Goal: Task Accomplishment & Management: Manage account settings

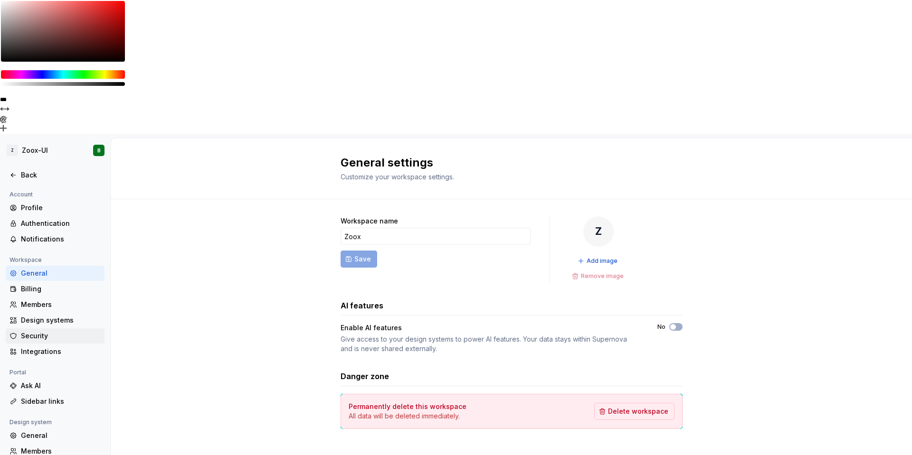
click at [39, 332] on div "Security" at bounding box center [61, 336] width 80 height 9
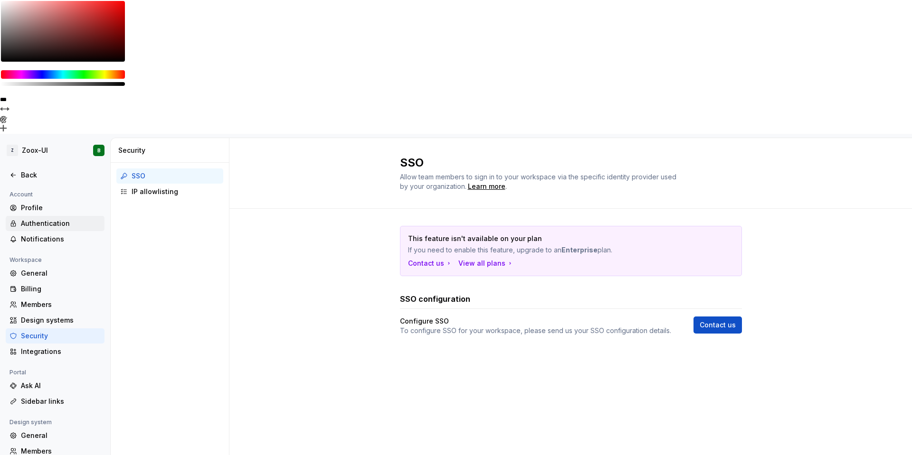
click at [34, 219] on div "Authentication" at bounding box center [61, 223] width 80 height 9
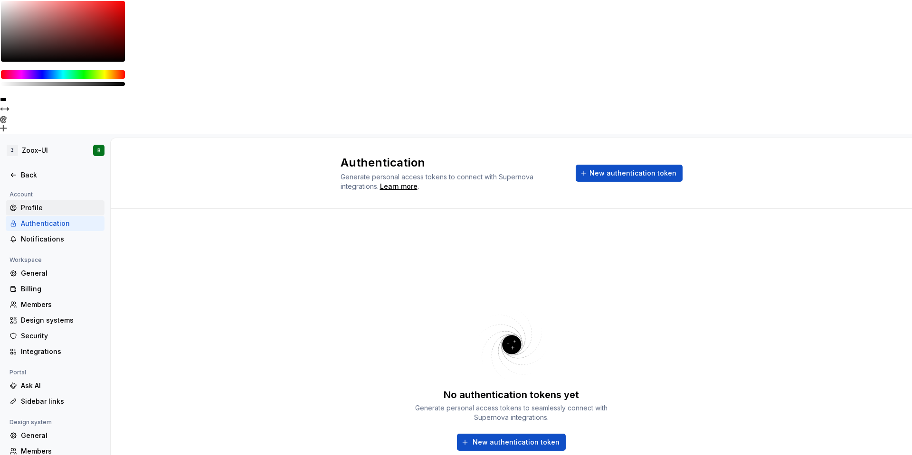
click at [38, 203] on div "Profile" at bounding box center [61, 207] width 80 height 9
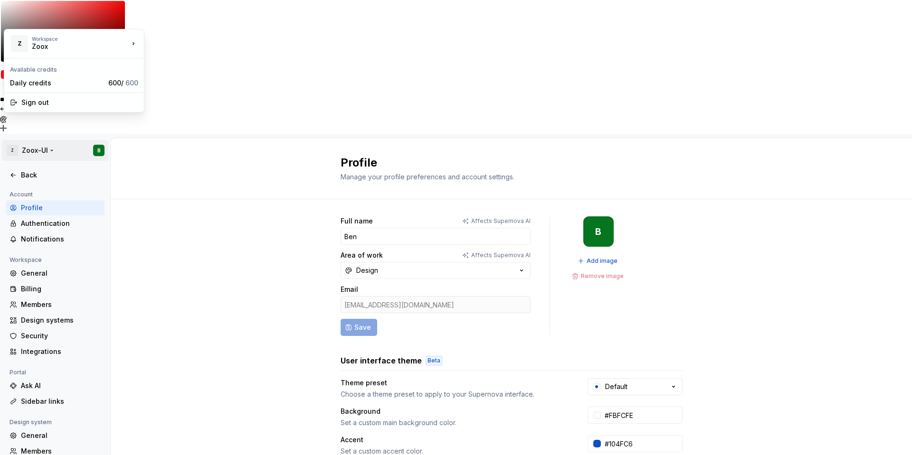
click at [42, 15] on html "**********" at bounding box center [456, 227] width 912 height 455
click at [41, 106] on div "Sign out" at bounding box center [79, 102] width 117 height 9
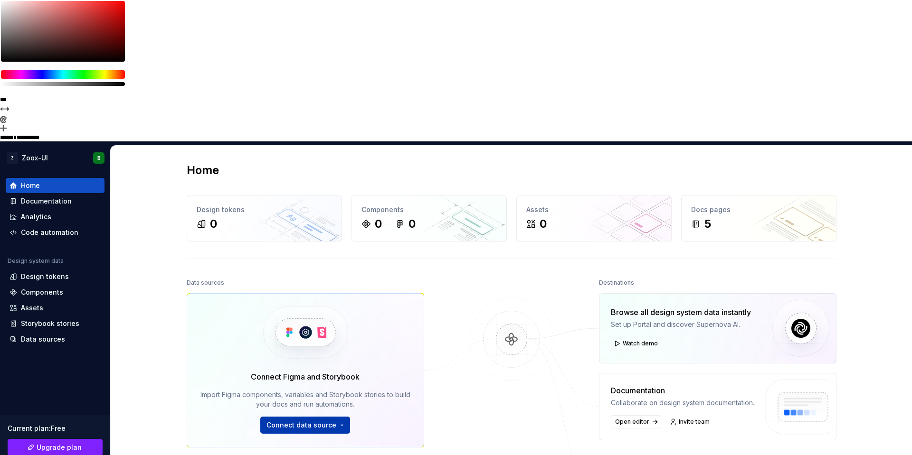
click at [294, 421] on span "Connect data source" at bounding box center [301, 425] width 70 height 9
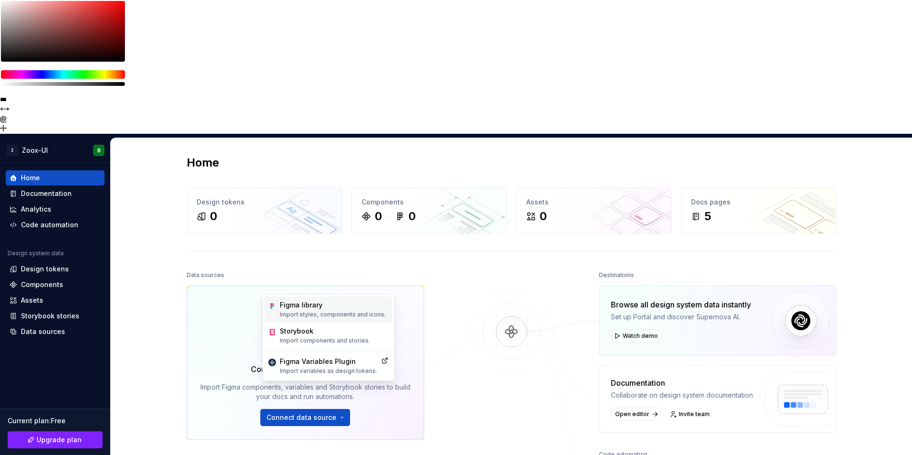
click at [307, 312] on p "Import styles, components and icons." at bounding box center [333, 315] width 106 height 8
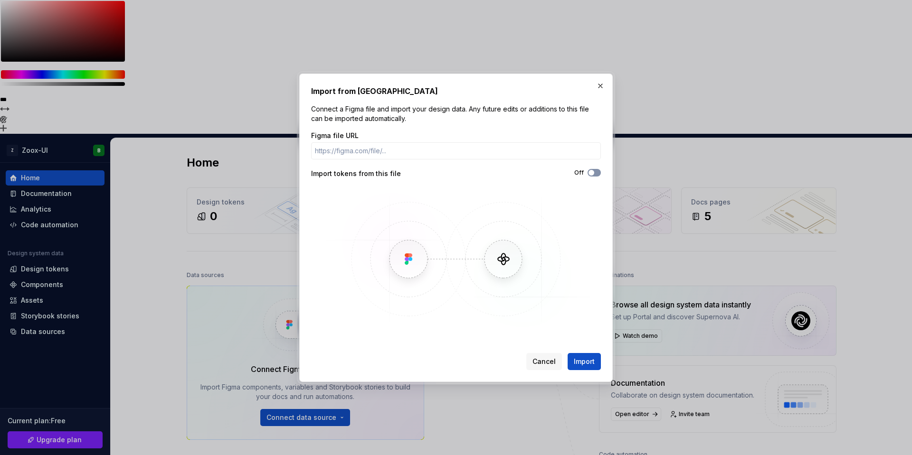
click at [596, 172] on button "Off" at bounding box center [593, 173] width 13 height 8
click at [553, 150] on input "Figma file URL" at bounding box center [456, 150] width 290 height 17
click at [366, 149] on input "Figma file URL" at bounding box center [456, 150] width 290 height 17
paste input "[URL][DOMAIN_NAME]"
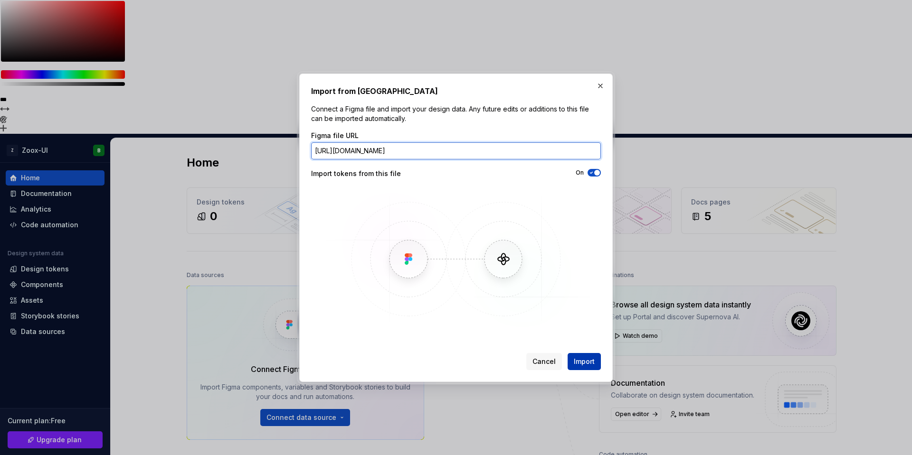
type input "[URL][DOMAIN_NAME]"
click at [587, 362] on span "Import" at bounding box center [584, 361] width 21 height 9
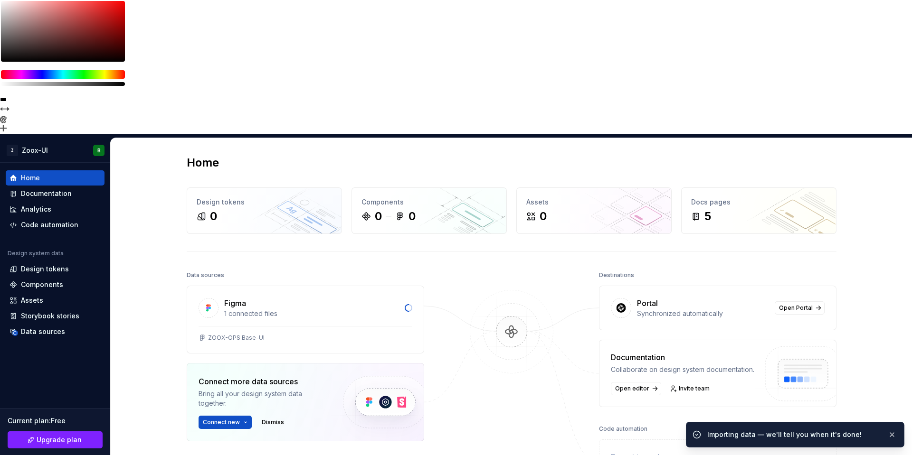
click at [148, 180] on div "Home Design tokens 0 Components 0 0 Assets 0 Docs pages 5 Data sources Figma 1 …" at bounding box center [511, 367] width 801 height 459
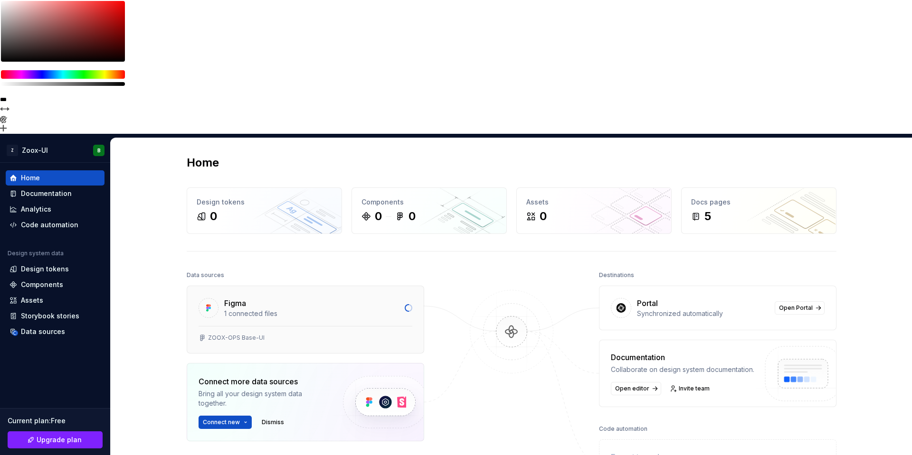
click at [274, 298] on div "Figma" at bounding box center [311, 303] width 175 height 11
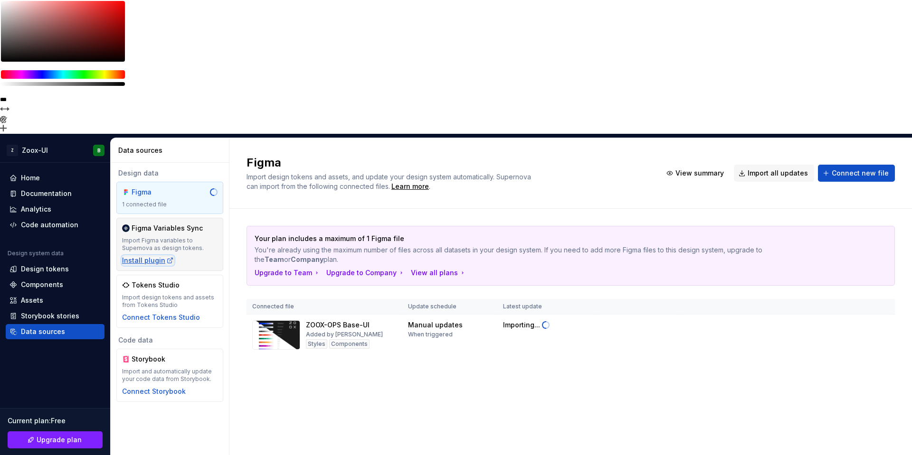
click at [138, 256] on div "Install plugin" at bounding box center [148, 260] width 52 height 9
click at [368, 294] on div "Figma Import design tokens and assets, and update your design system automatica…" at bounding box center [570, 363] width 682 height 451
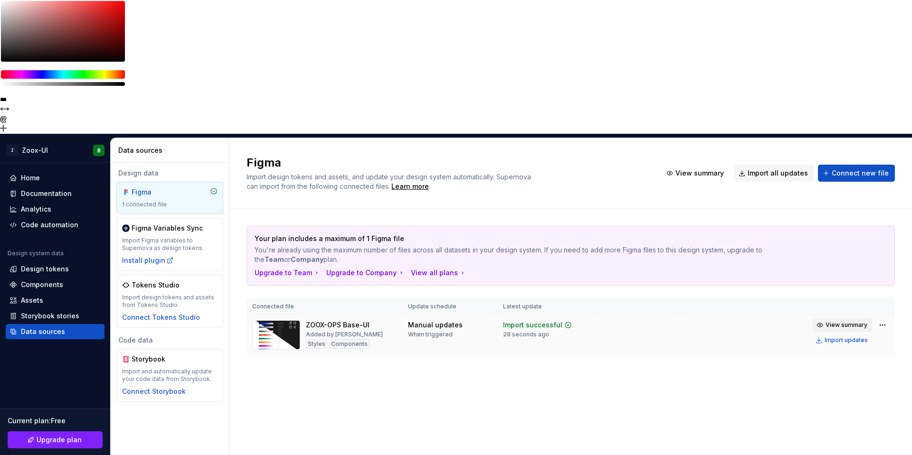
click at [845, 322] on span "View summary" at bounding box center [846, 326] width 42 height 8
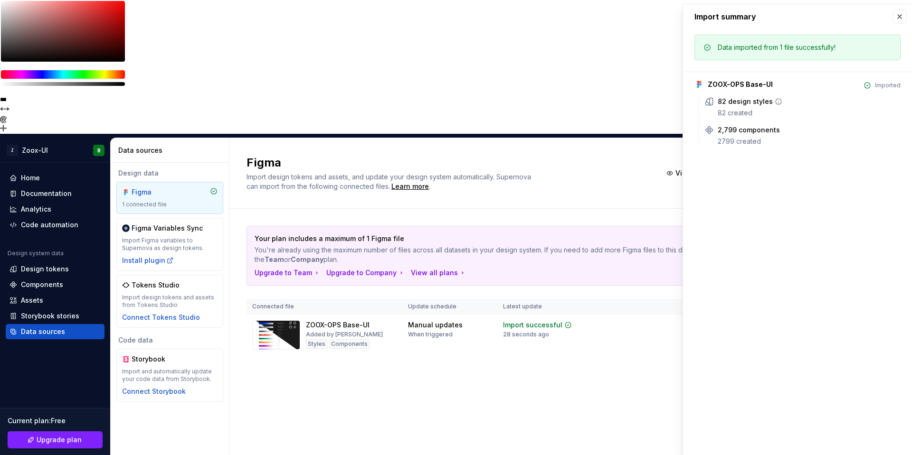
click at [746, 110] on div "82 created" at bounding box center [809, 112] width 183 height 9
click at [899, 15] on button "button" at bounding box center [899, 16] width 13 height 13
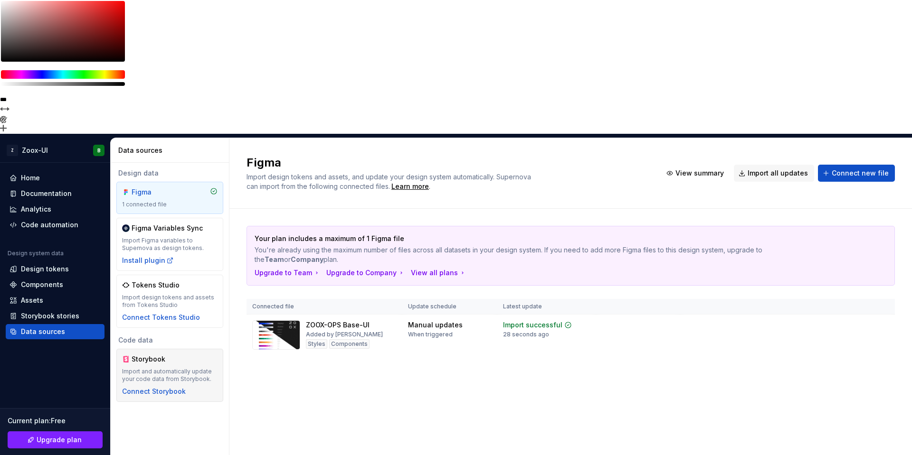
click at [192, 355] on div "Storybook Import and automatically update your code data from Storybook. Connec…" at bounding box center [169, 376] width 95 height 42
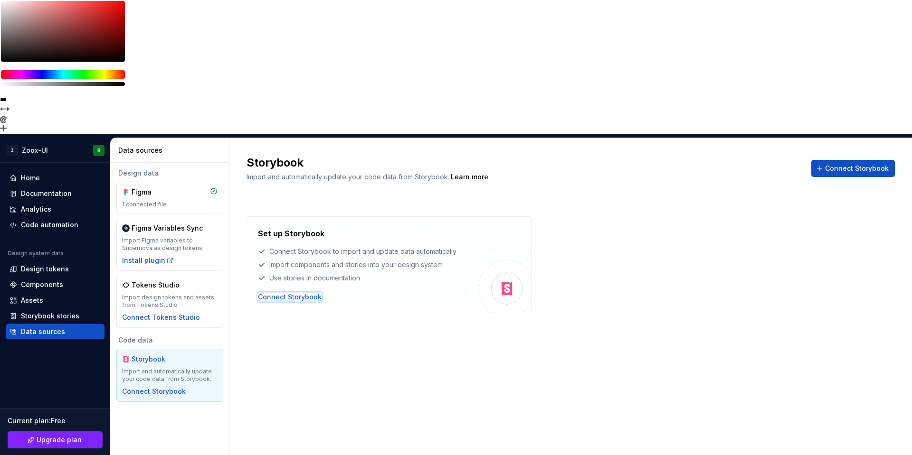
click at [283, 293] on div "Connect Storybook" at bounding box center [290, 297] width 64 height 9
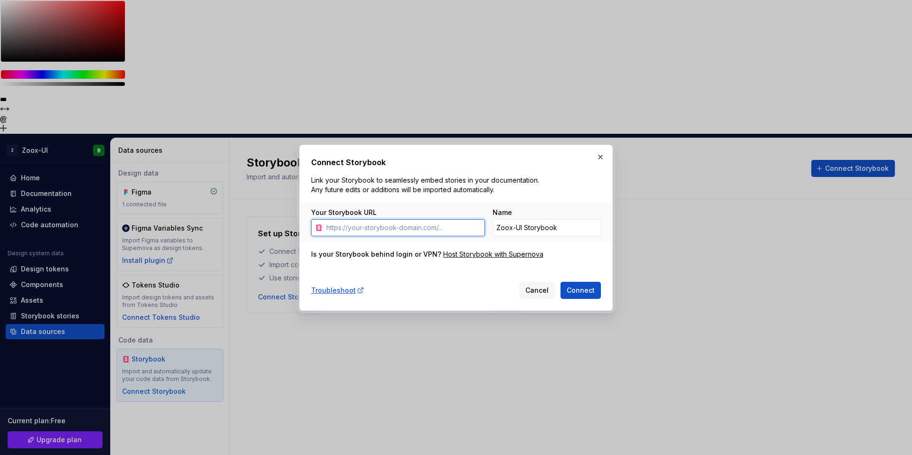
paste input "[URL][DOMAIN_NAME]"
type input "[URL][DOMAIN_NAME]"
click at [572, 286] on span "Connect" at bounding box center [581, 290] width 28 height 9
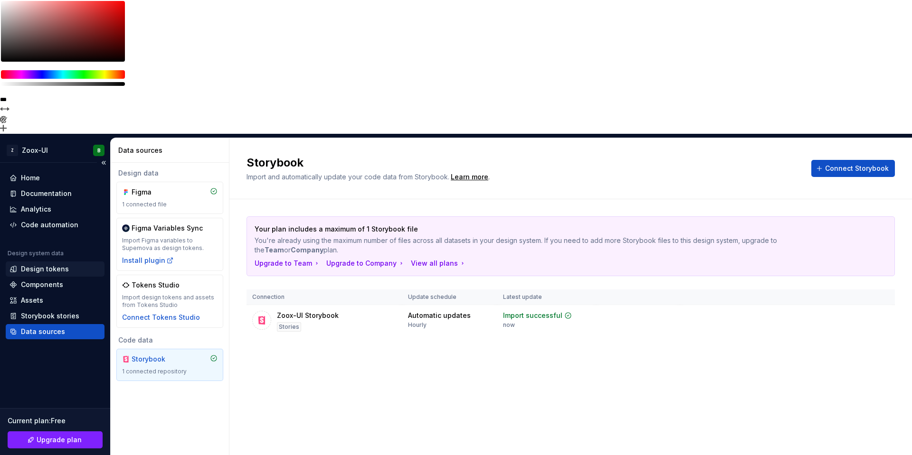
click at [45, 262] on div "Design tokens" at bounding box center [55, 269] width 99 height 15
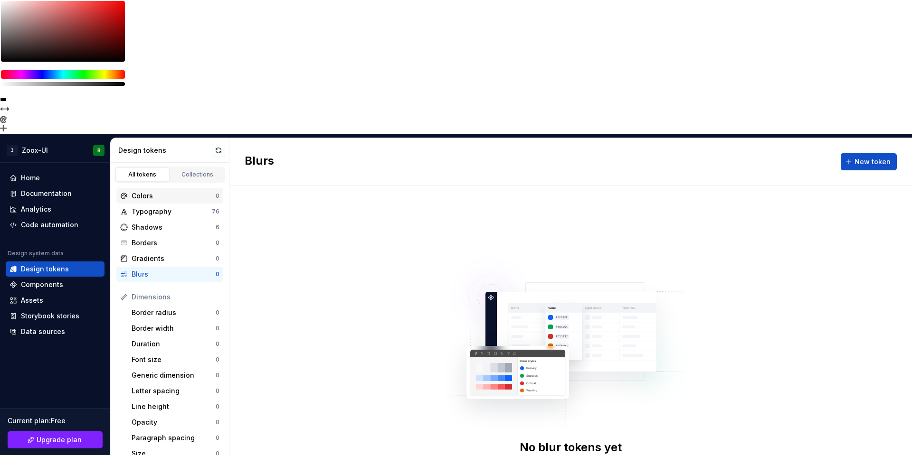
click at [177, 191] on div "Colors" at bounding box center [174, 195] width 84 height 9
click at [173, 207] on div "Typography" at bounding box center [172, 211] width 80 height 9
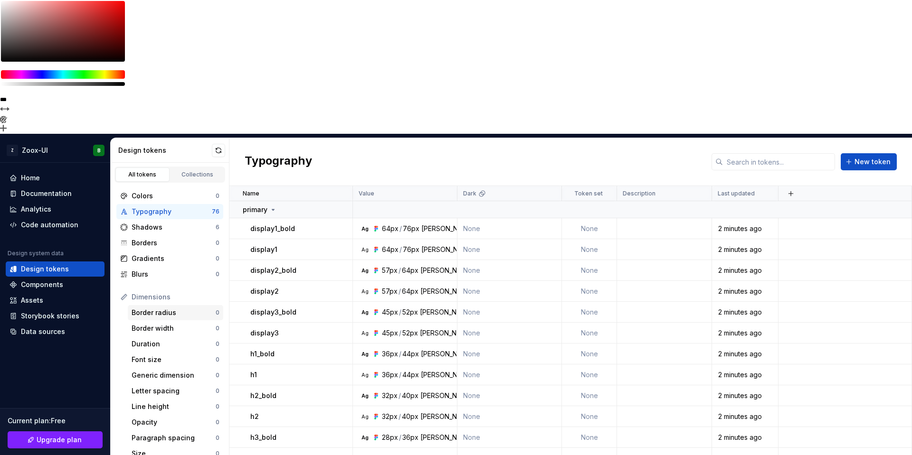
click at [158, 308] on div "Border radius" at bounding box center [174, 312] width 84 height 9
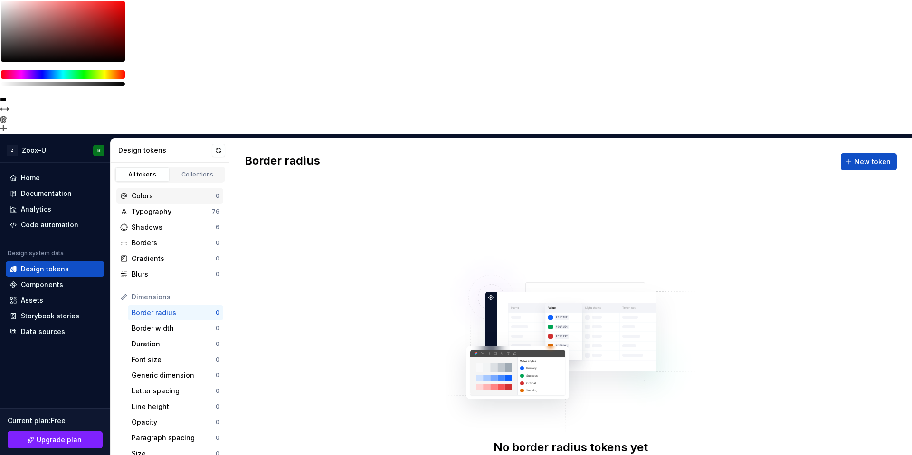
click at [164, 189] on div "Colors 0" at bounding box center [169, 196] width 107 height 15
click at [182, 168] on link "Collections" at bounding box center [198, 175] width 54 height 14
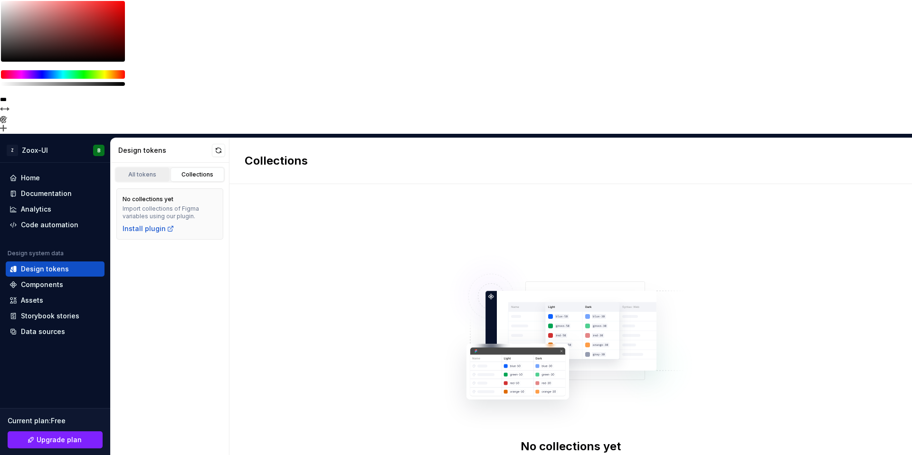
click at [137, 171] on div "All tokens" at bounding box center [142, 175] width 47 height 8
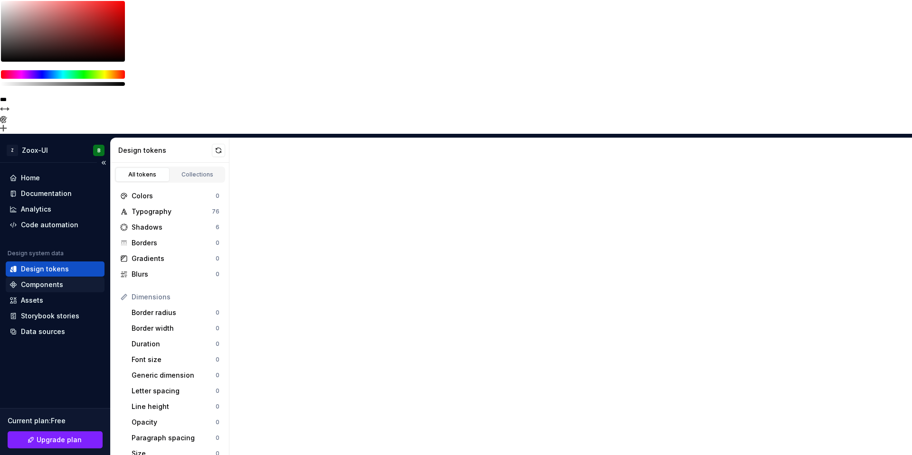
click at [69, 280] on div "Components" at bounding box center [54, 284] width 91 height 9
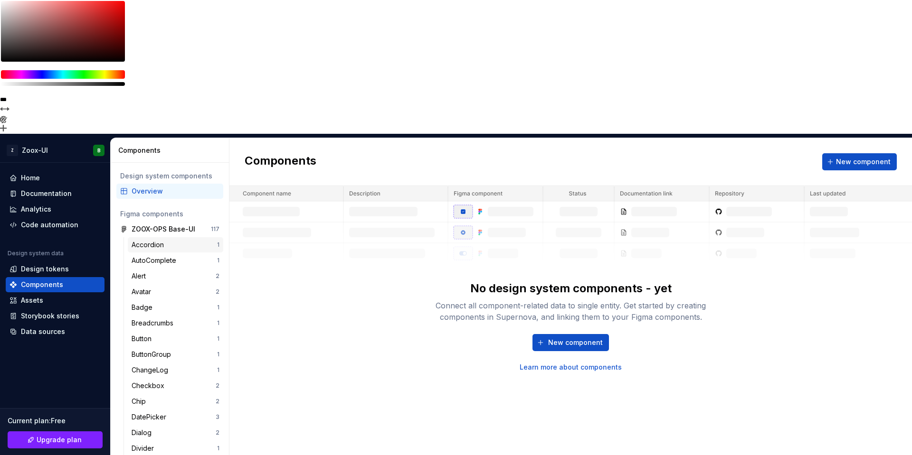
click at [160, 240] on div "Accordion" at bounding box center [150, 244] width 36 height 9
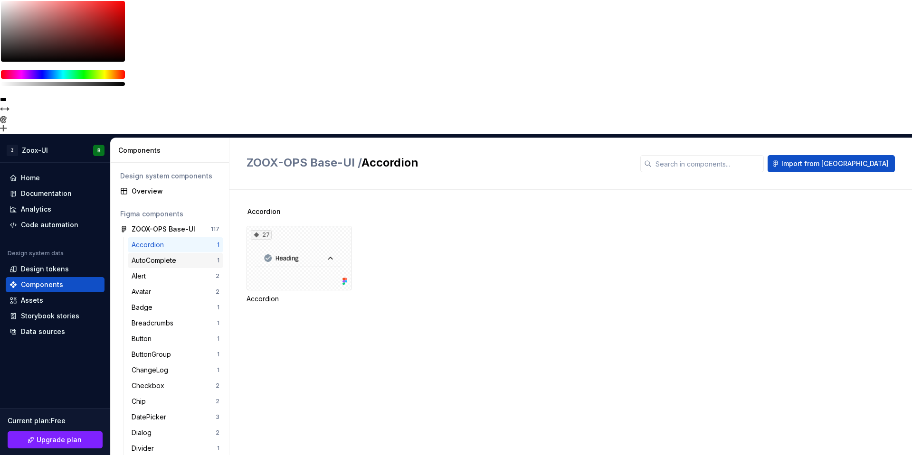
click at [160, 256] on div "AutoComplete" at bounding box center [156, 260] width 48 height 9
click at [165, 240] on div "Accordion" at bounding box center [150, 244] width 36 height 9
click at [56, 296] on div "Assets" at bounding box center [54, 300] width 91 height 9
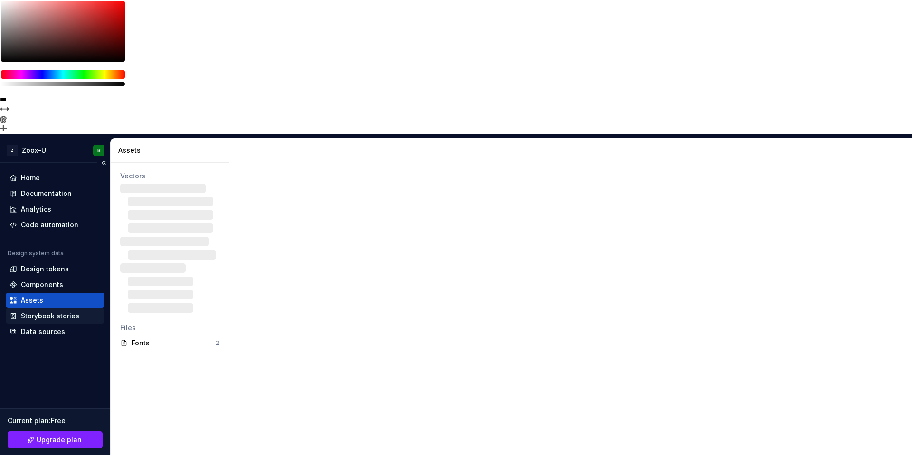
click at [54, 312] on div "Storybook stories" at bounding box center [50, 316] width 58 height 9
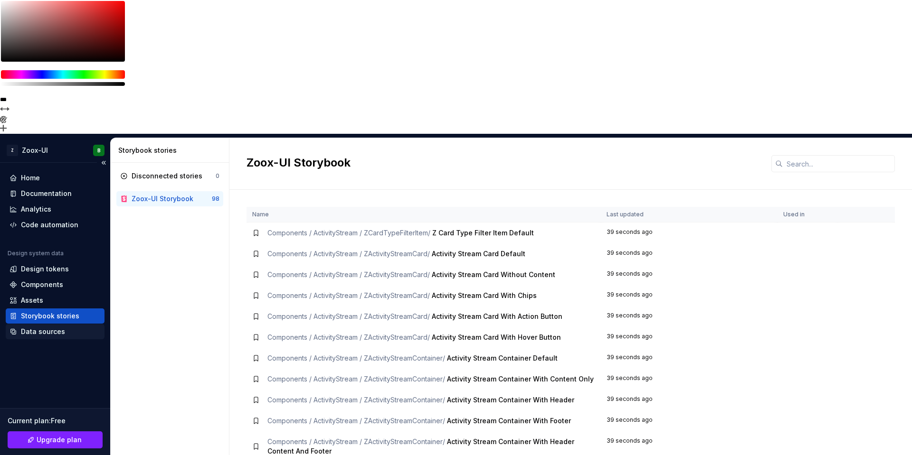
click at [34, 327] on div "Data sources" at bounding box center [43, 331] width 44 height 9
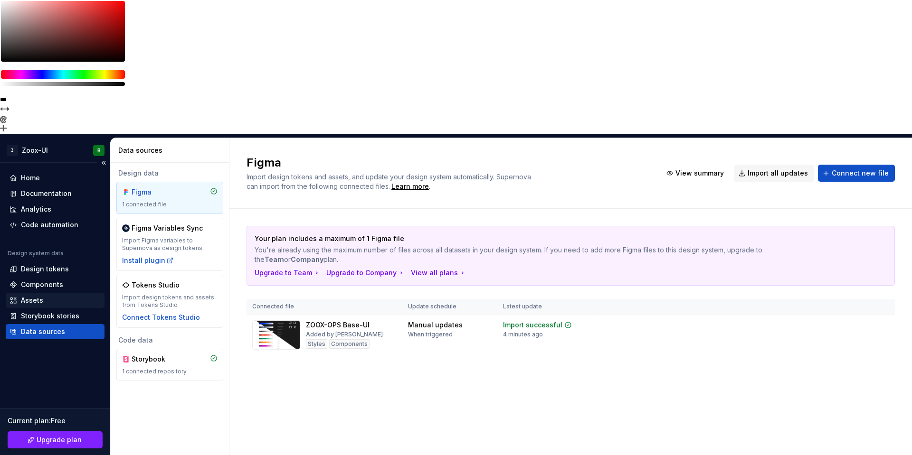
click at [36, 296] on div "Assets" at bounding box center [32, 300] width 22 height 9
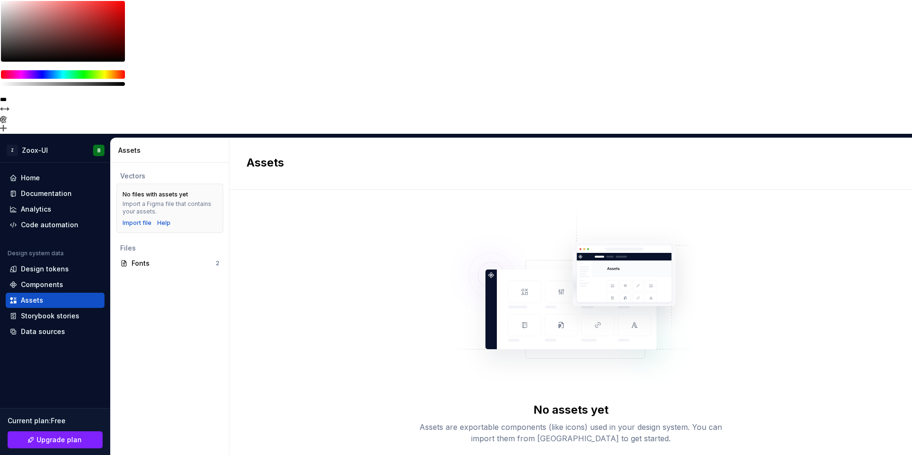
click at [584, 455] on button "Import from [GEOGRAPHIC_DATA]" at bounding box center [570, 464] width 127 height 17
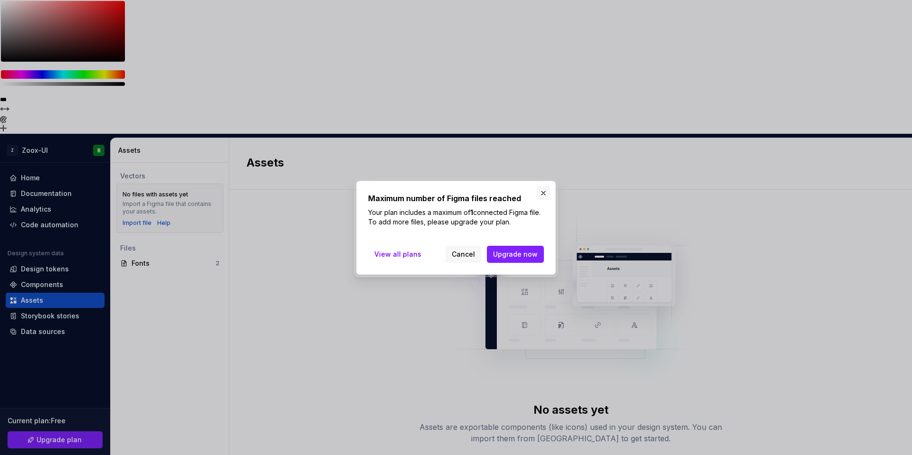
click at [538, 194] on button "button" at bounding box center [543, 193] width 13 height 13
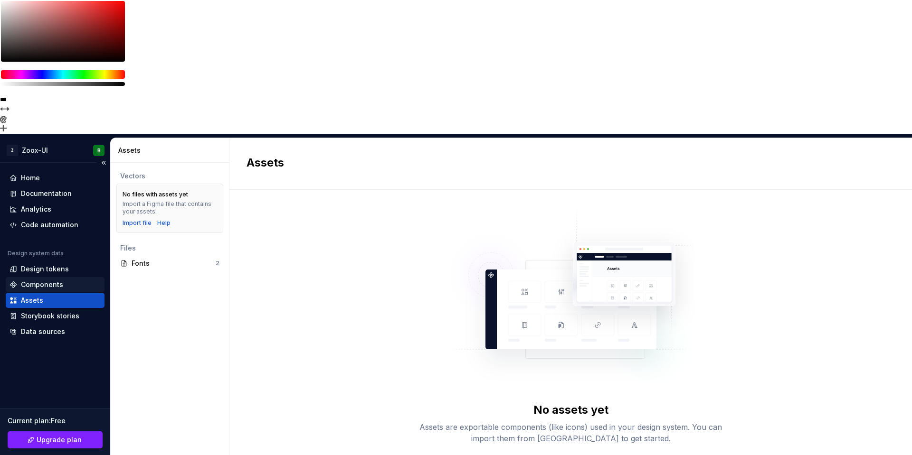
click at [47, 280] on div "Components" at bounding box center [42, 284] width 42 height 9
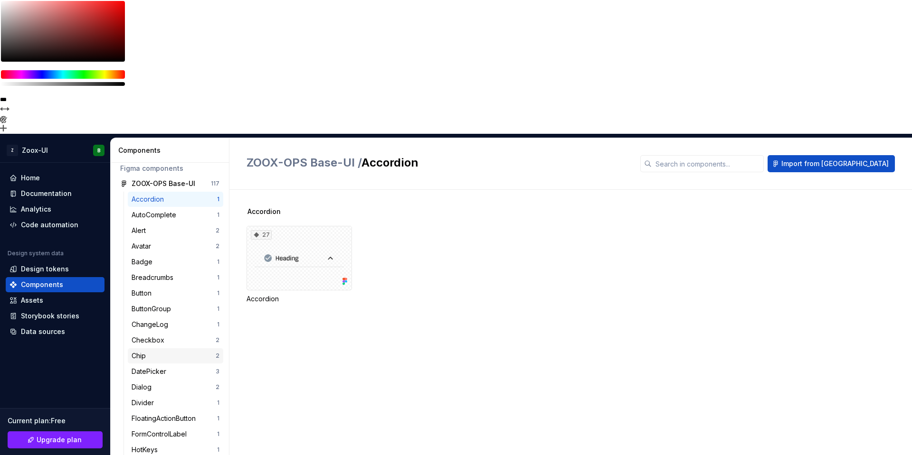
scroll to position [284, 0]
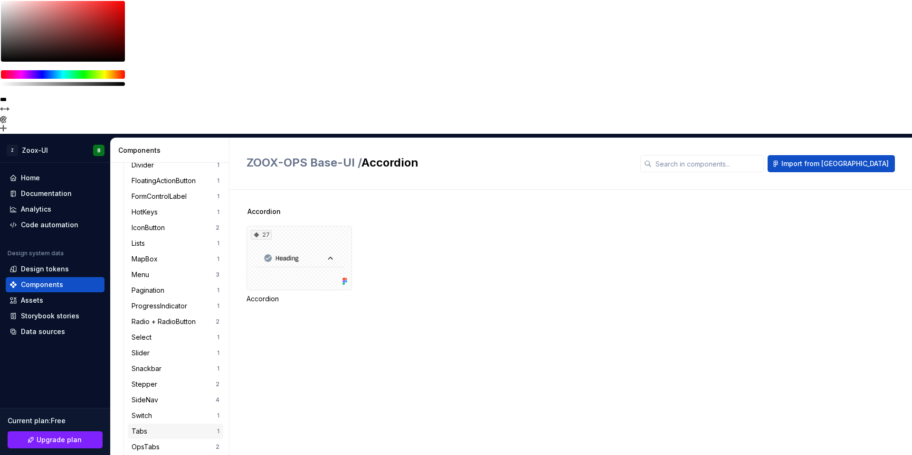
click at [158, 427] on div "Tabs" at bounding box center [174, 431] width 85 height 9
click at [324, 226] on div "288" at bounding box center [298, 258] width 105 height 65
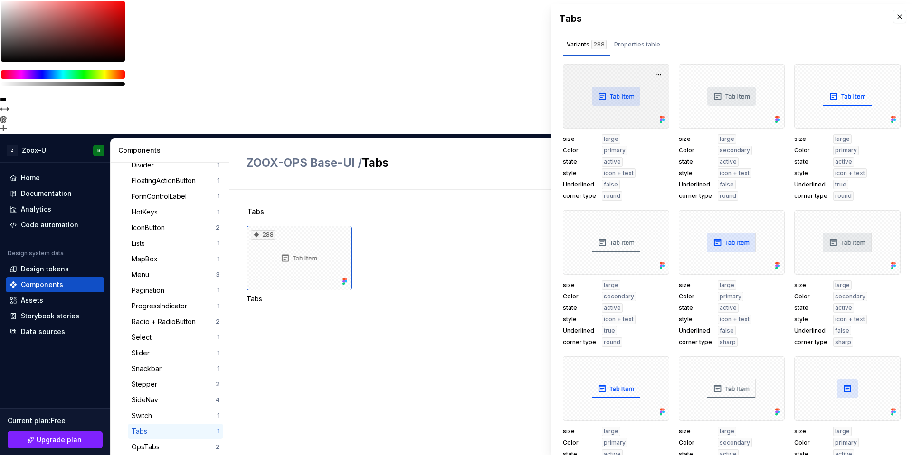
click at [614, 92] on div at bounding box center [616, 96] width 106 height 65
click at [655, 73] on button "button" at bounding box center [658, 74] width 13 height 13
click at [641, 73] on div at bounding box center [616, 96] width 106 height 65
click at [630, 43] on div "Properties table" at bounding box center [637, 44] width 46 height 9
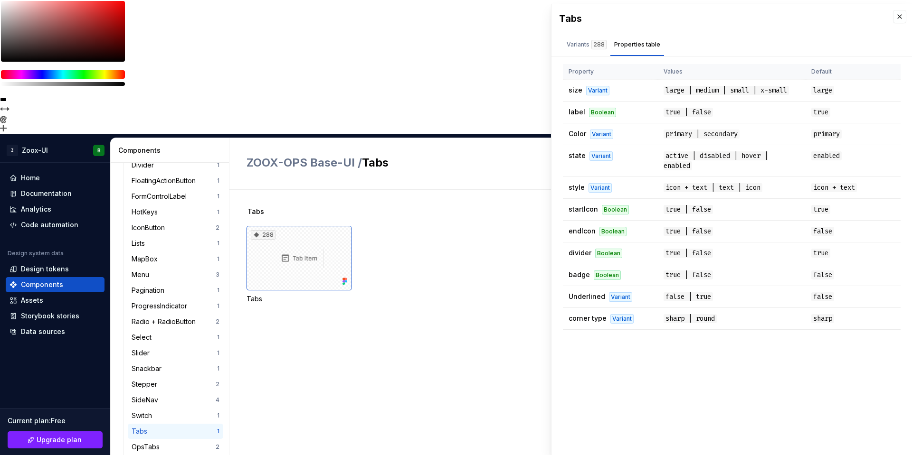
drag, startPoint x: 578, startPoint y: 46, endPoint x: 608, endPoint y: 86, distance: 50.6
click at [578, 46] on div "Variants 288" at bounding box center [587, 44] width 40 height 9
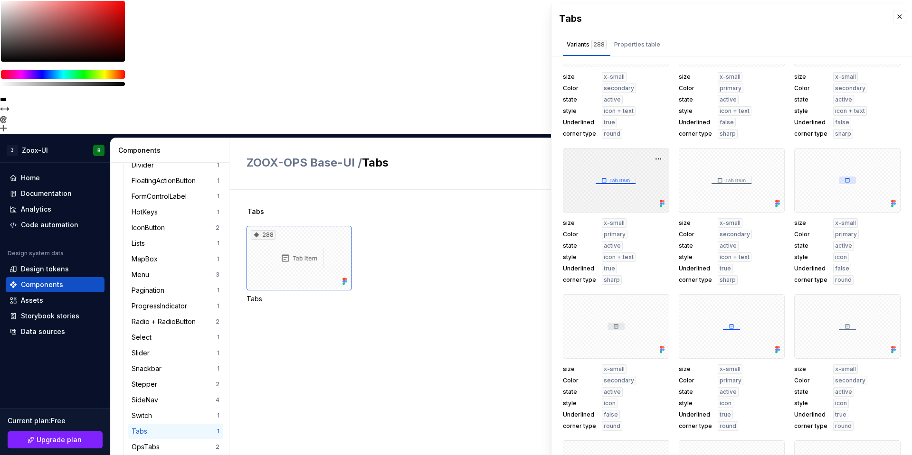
scroll to position [3726, 0]
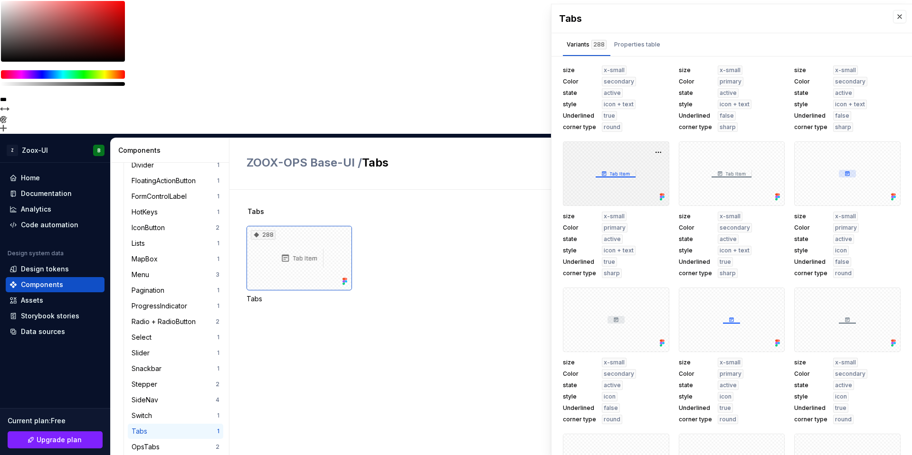
click at [620, 185] on div at bounding box center [616, 174] width 106 height 65
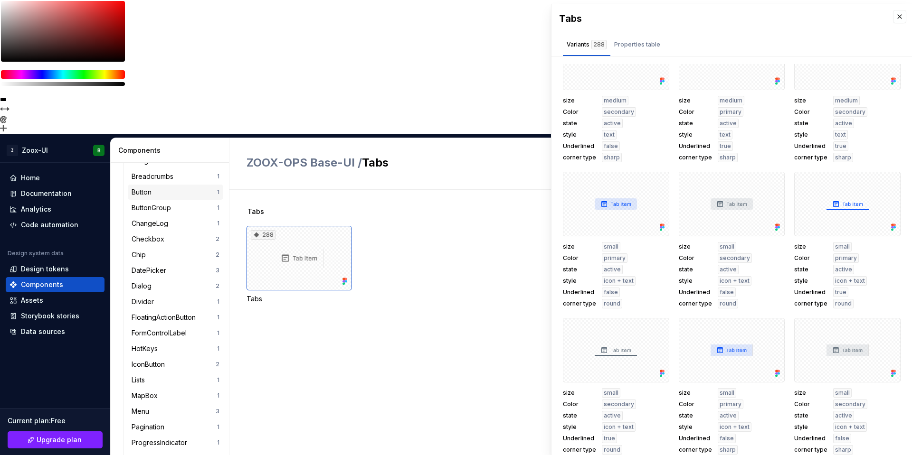
scroll to position [0, 0]
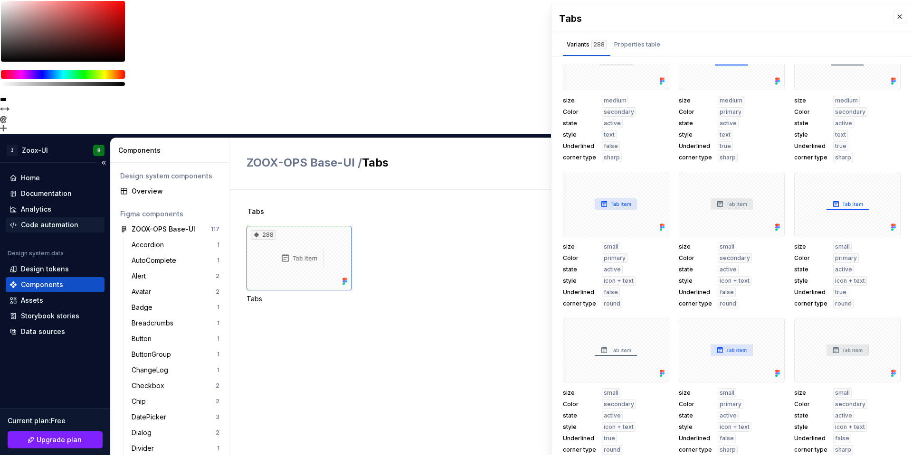
click at [40, 220] on div "Code automation" at bounding box center [49, 224] width 57 height 9
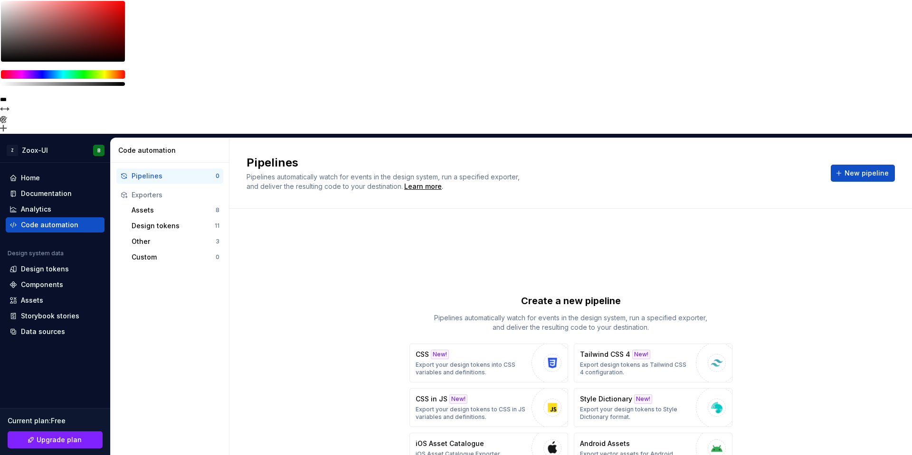
click at [153, 171] on div "Pipelines" at bounding box center [174, 175] width 84 height 9
click at [858, 165] on button "New pipeline" at bounding box center [863, 173] width 64 height 17
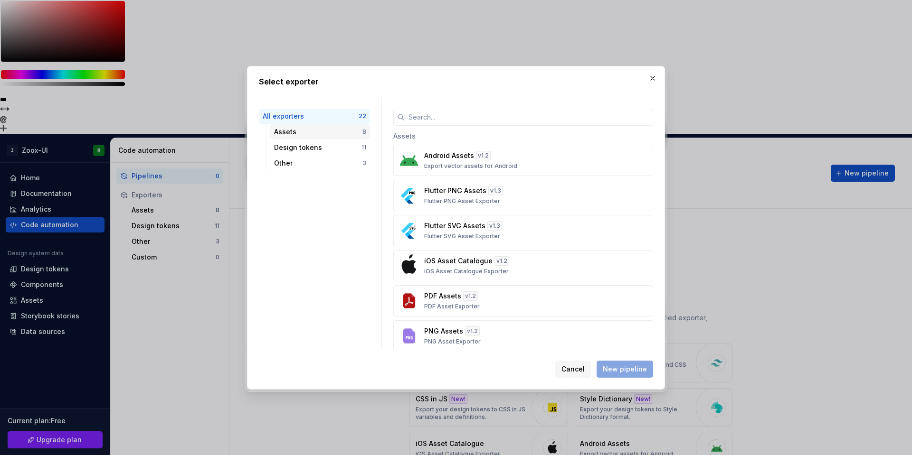
click at [302, 139] on div "Assets 8" at bounding box center [320, 131] width 100 height 15
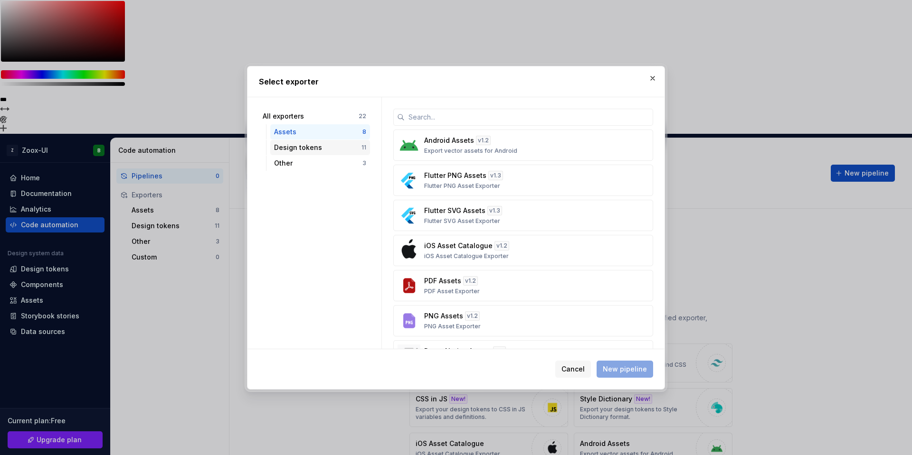
click at [298, 146] on div "Design tokens" at bounding box center [317, 147] width 87 height 9
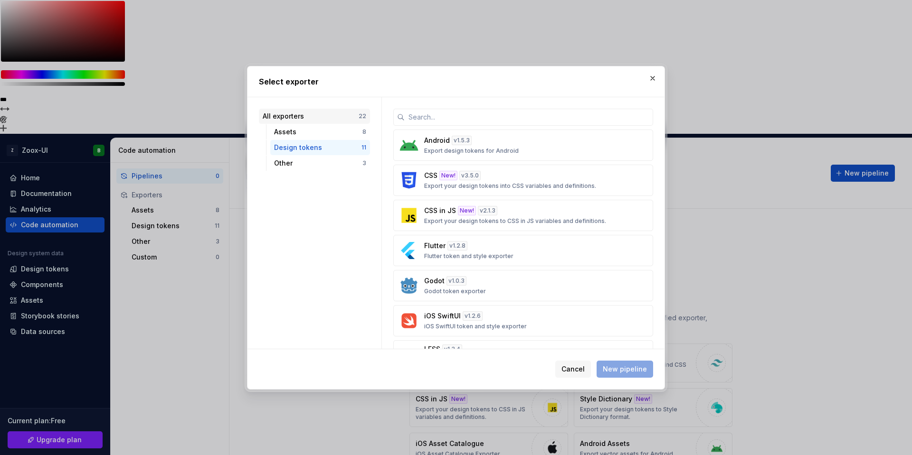
click at [298, 121] on div "All exporters" at bounding box center [311, 116] width 96 height 9
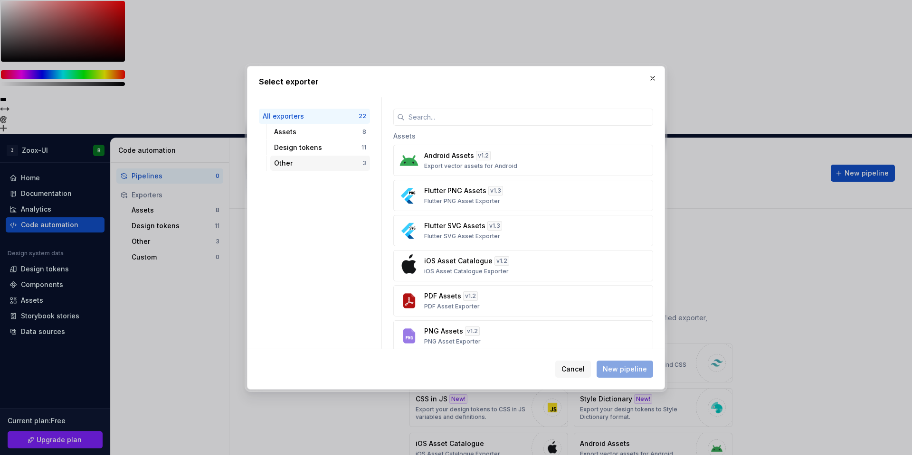
click at [298, 162] on div "Other" at bounding box center [318, 163] width 88 height 9
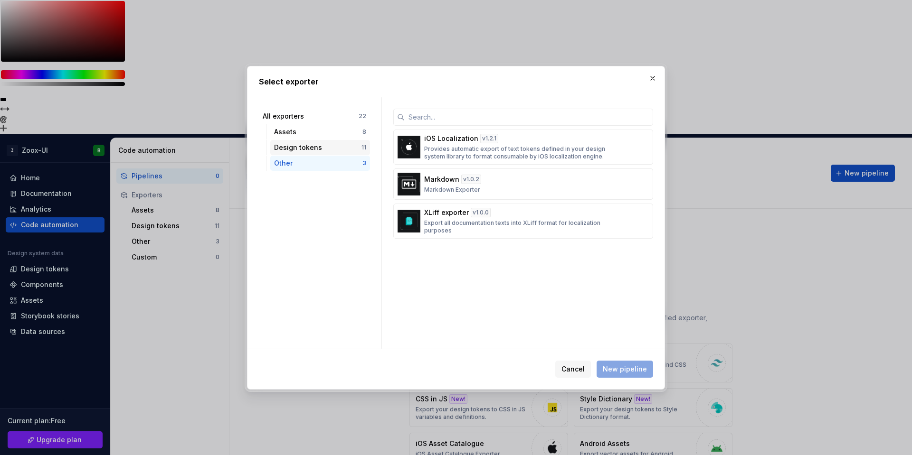
click at [294, 149] on div "Design tokens" at bounding box center [317, 147] width 87 height 9
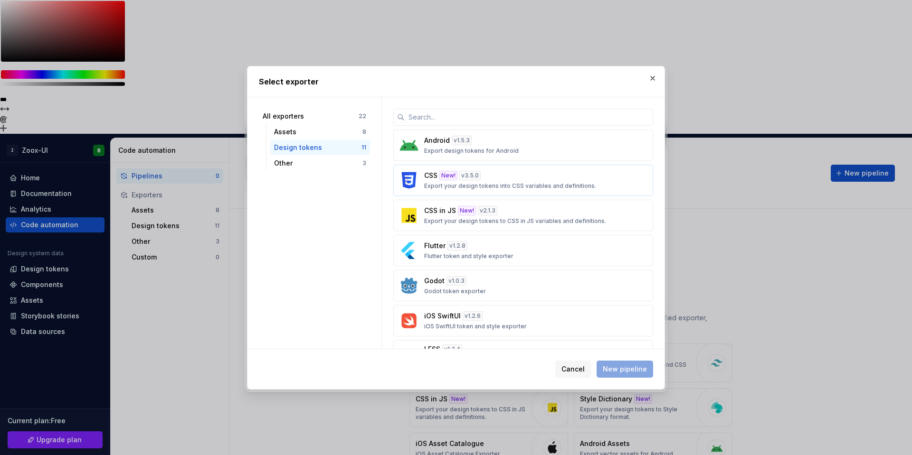
click at [565, 187] on p "Export your design tokens into CSS variables and definitions." at bounding box center [510, 186] width 172 height 8
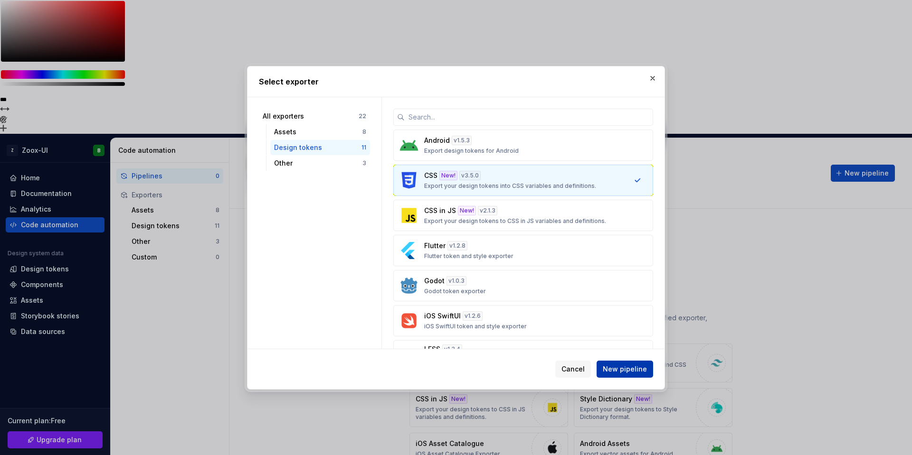
click at [625, 371] on span "New pipeline" at bounding box center [625, 369] width 44 height 9
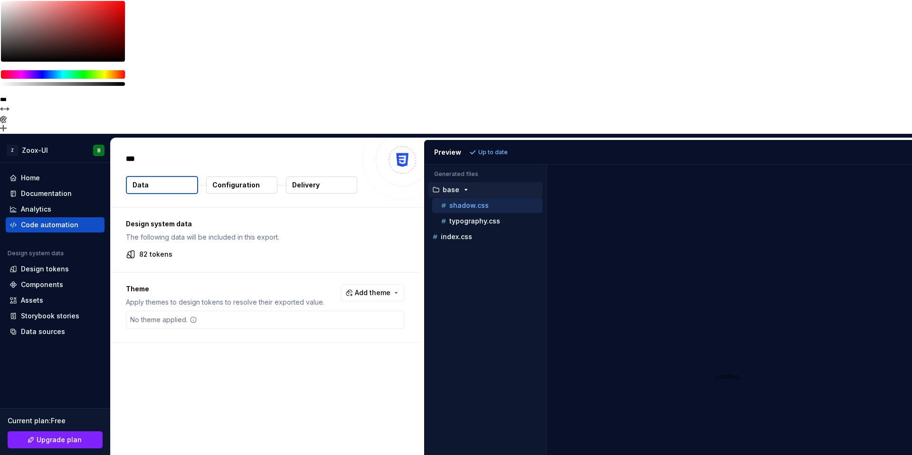
type textarea "*"
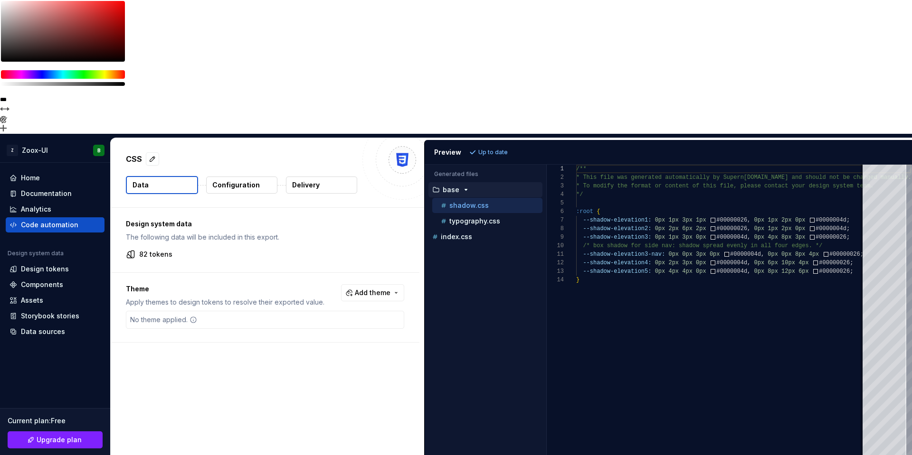
click at [235, 180] on p "Configuration" at bounding box center [235, 184] width 47 height 9
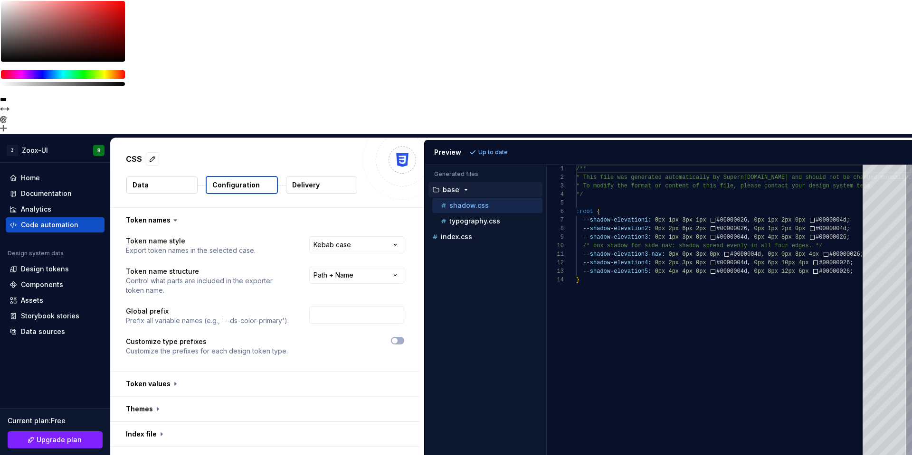
click at [235, 180] on p "Configuration" at bounding box center [235, 184] width 47 height 9
click at [315, 180] on p "Delivery" at bounding box center [306, 184] width 28 height 9
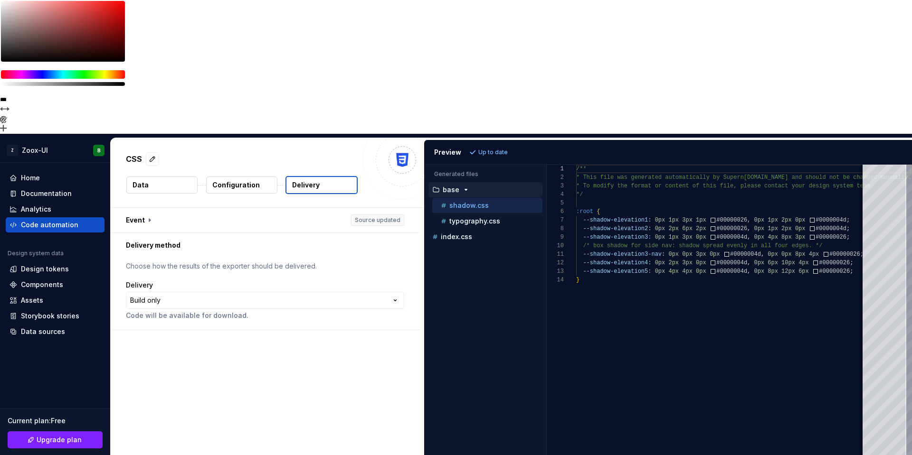
click at [163, 177] on button "Data" at bounding box center [161, 185] width 71 height 17
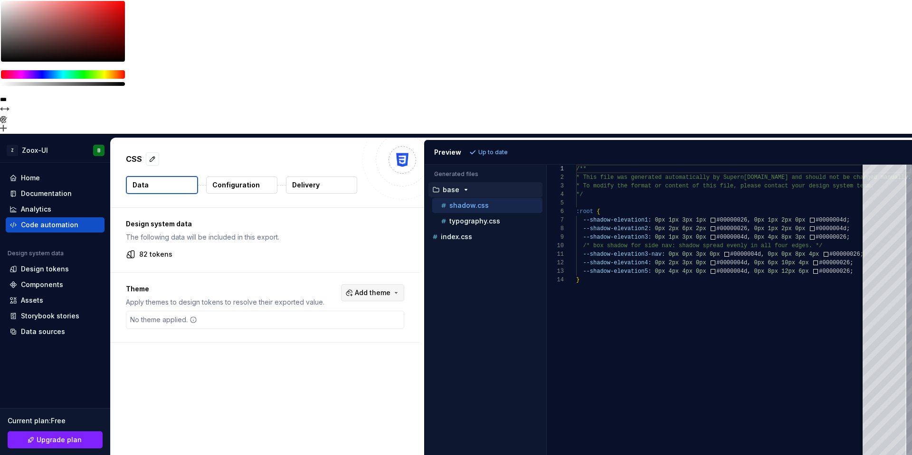
click at [387, 288] on span "Add theme" at bounding box center [373, 292] width 36 height 9
click at [306, 199] on div "Suggestions" at bounding box center [305, 197] width 8 height 8
click at [314, 157] on html "**********" at bounding box center [456, 227] width 912 height 455
click at [492, 218] on p "typography.css" at bounding box center [474, 222] width 51 height 8
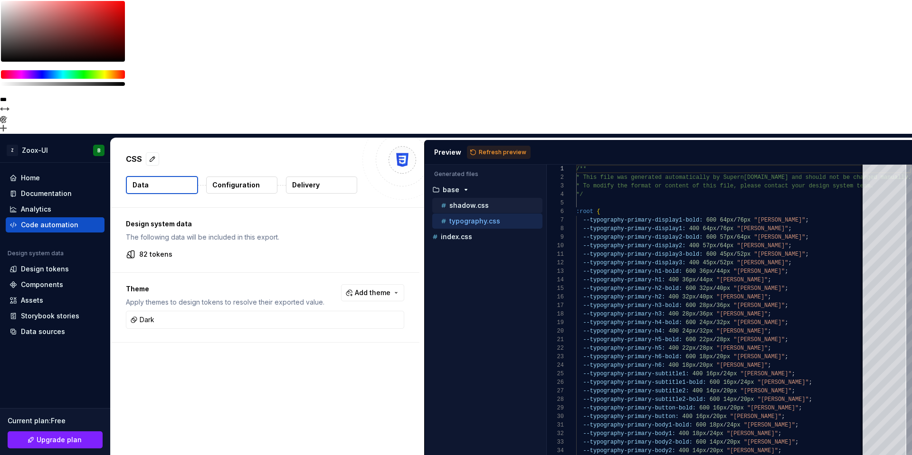
click at [471, 202] on p "shadow.css" at bounding box center [468, 206] width 39 height 8
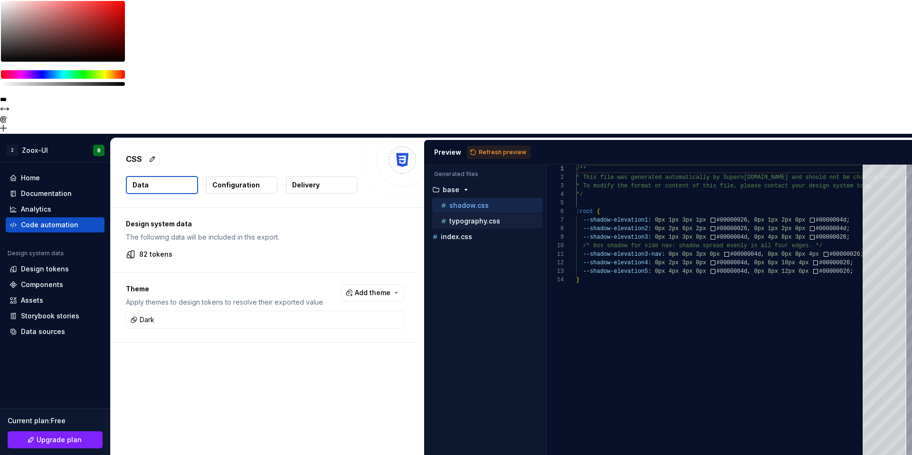
click at [469, 218] on p "typography.css" at bounding box center [474, 222] width 51 height 8
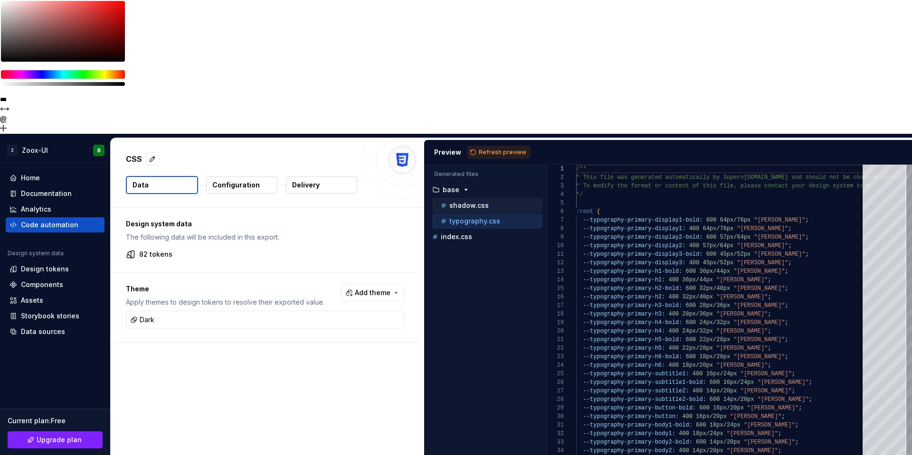
click at [466, 202] on p "shadow.css" at bounding box center [468, 206] width 39 height 8
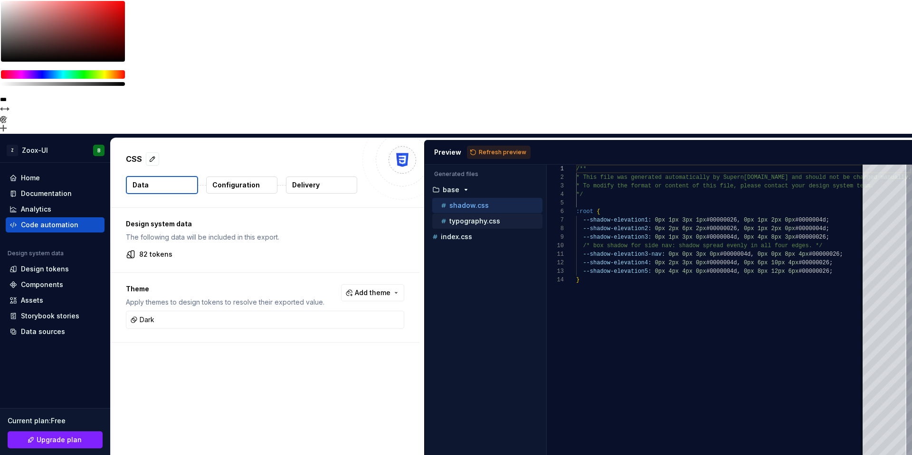
click at [466, 218] on p "typography.css" at bounding box center [474, 222] width 51 height 8
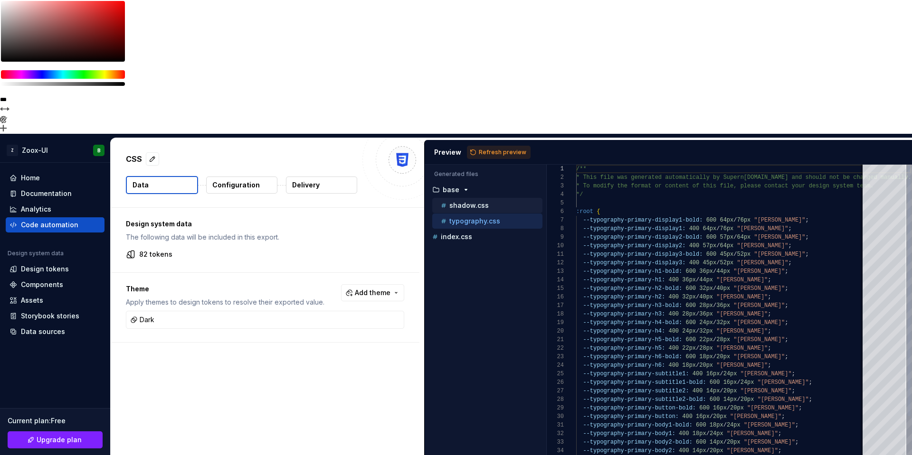
click at [468, 202] on p "shadow.css" at bounding box center [468, 206] width 39 height 8
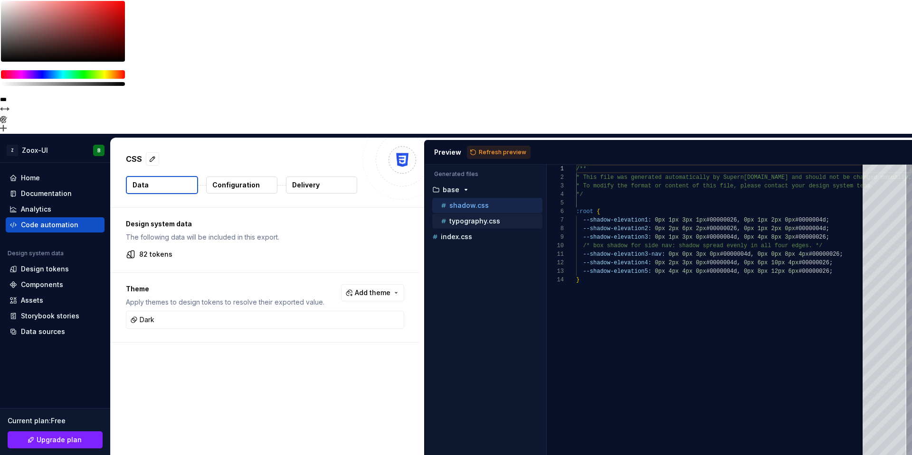
click at [465, 218] on p "typography.css" at bounding box center [474, 222] width 51 height 8
type textarea "**********"
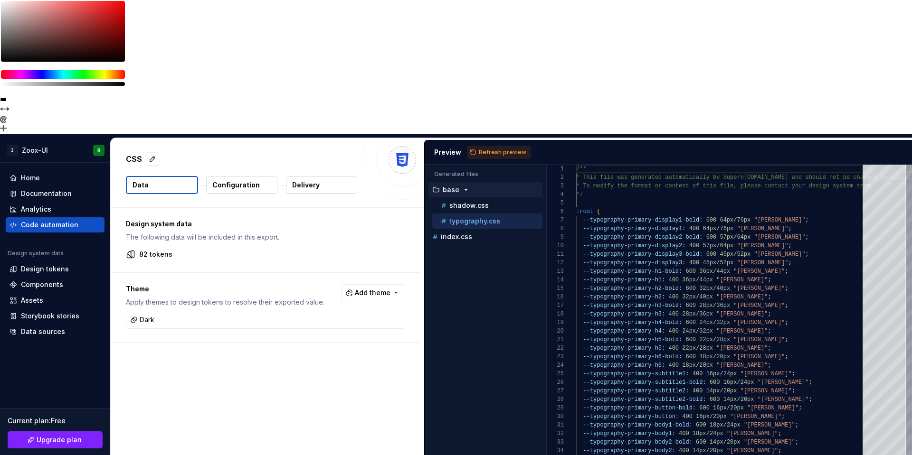
click at [462, 186] on icon "button" at bounding box center [466, 190] width 8 height 8
click at [465, 189] on icon "button" at bounding box center [465, 190] width 1 height 2
click at [437, 186] on icon "button" at bounding box center [436, 190] width 8 height 8
click at [451, 186] on p "base" at bounding box center [451, 190] width 17 height 8
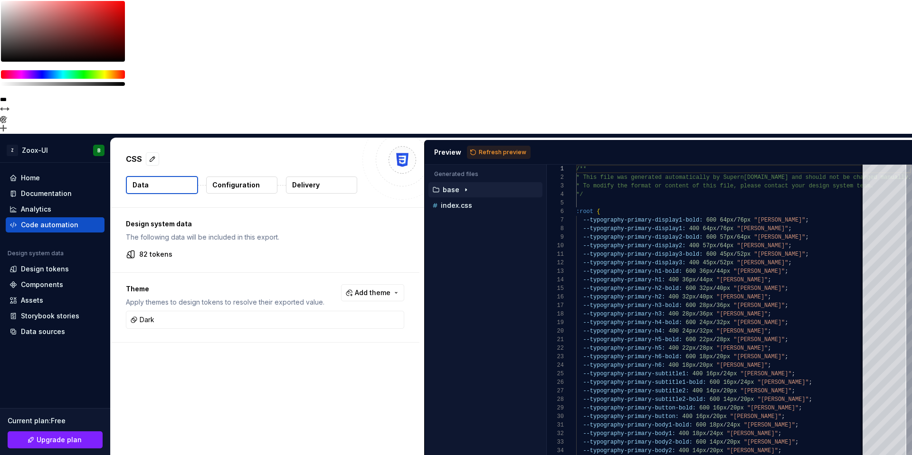
click at [457, 186] on p "base" at bounding box center [451, 190] width 17 height 8
click at [238, 180] on p "Configuration" at bounding box center [235, 184] width 47 height 9
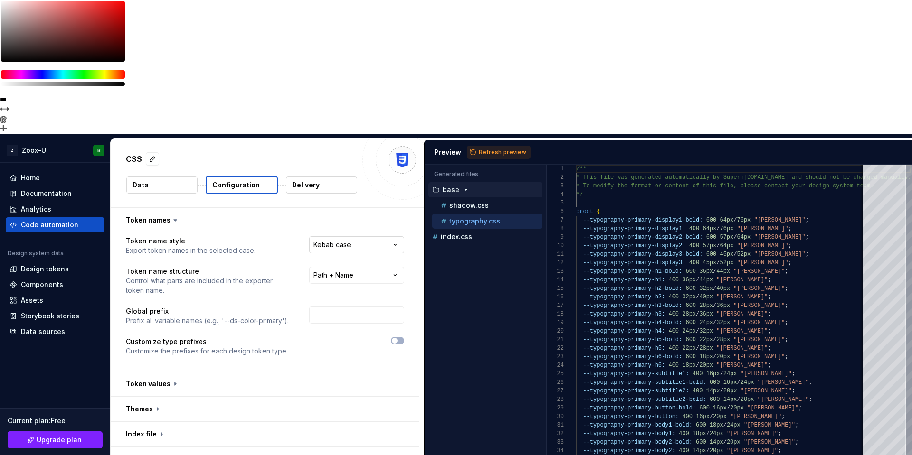
click at [338, 113] on html "**********" at bounding box center [456, 227] width 912 height 455
click at [350, 112] on html "**********" at bounding box center [456, 227] width 912 height 455
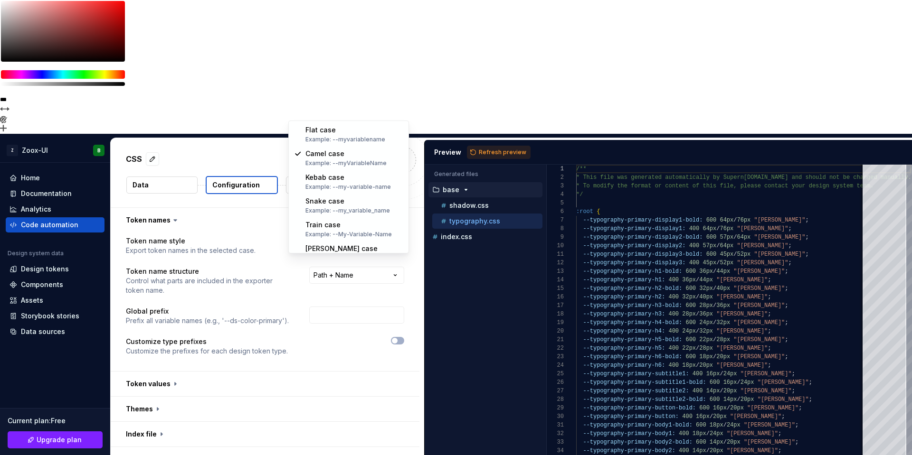
click at [364, 111] on html "**********" at bounding box center [456, 227] width 912 height 455
click at [371, 114] on html "**********" at bounding box center [456, 227] width 912 height 455
select select "********"
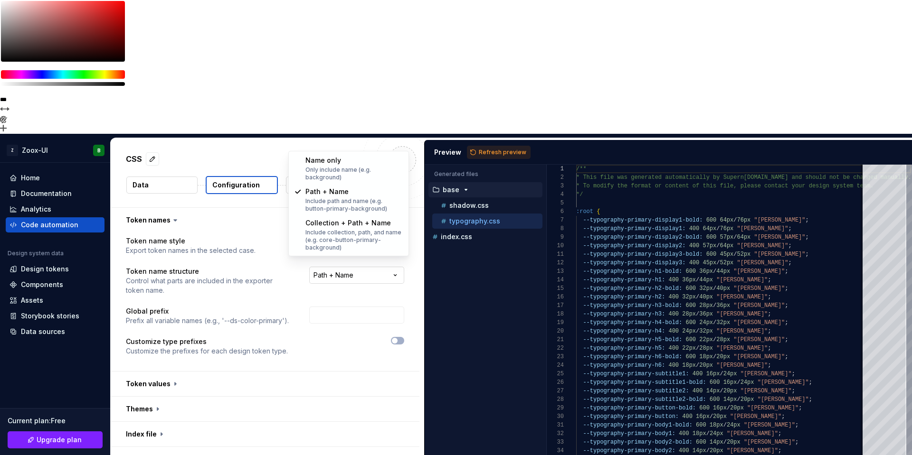
click at [347, 146] on html "**********" at bounding box center [456, 227] width 912 height 455
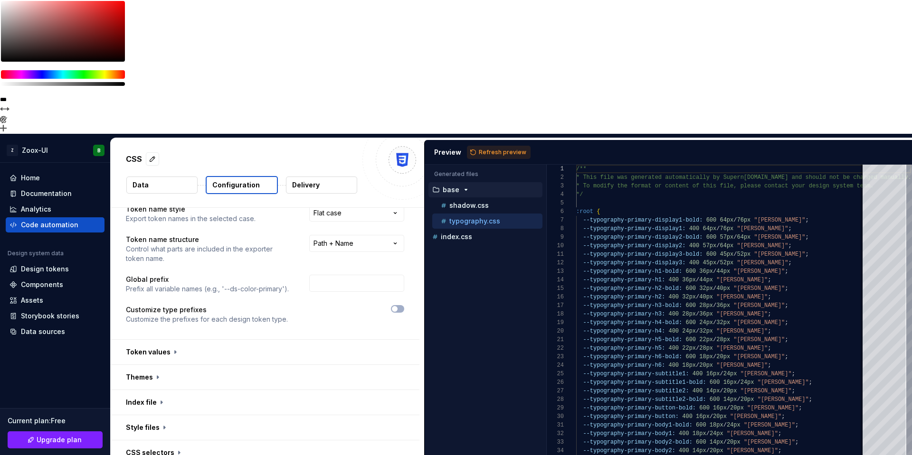
scroll to position [32, 0]
click at [147, 340] on button "button" at bounding box center [265, 352] width 309 height 25
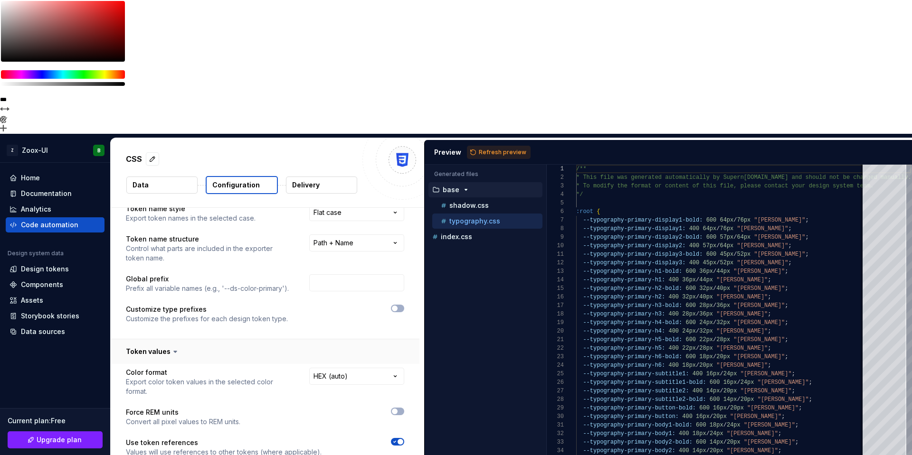
click at [147, 340] on button "button" at bounding box center [265, 352] width 309 height 25
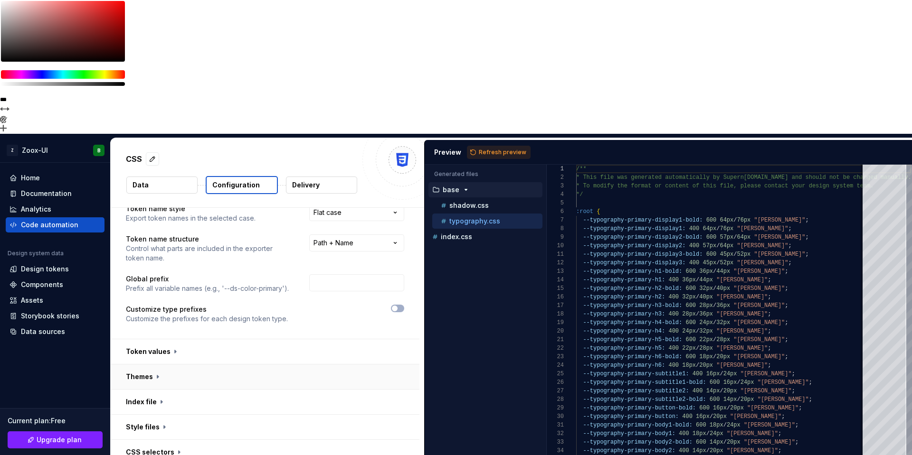
click at [151, 365] on button "button" at bounding box center [265, 377] width 309 height 25
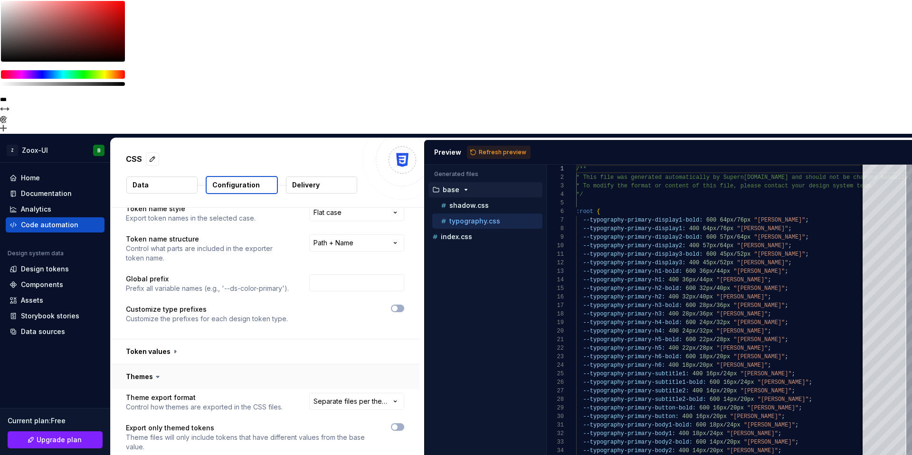
click at [149, 365] on button "button" at bounding box center [265, 377] width 309 height 25
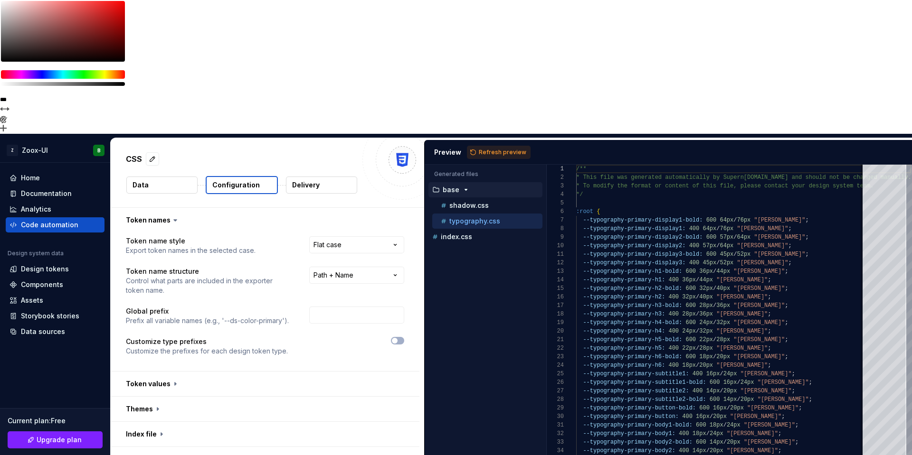
scroll to position [0, 0]
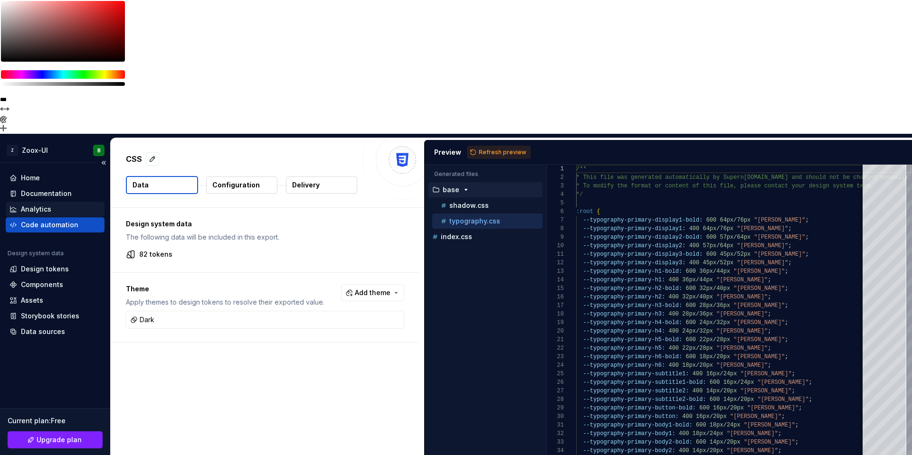
click at [31, 205] on div "Analytics" at bounding box center [36, 209] width 30 height 9
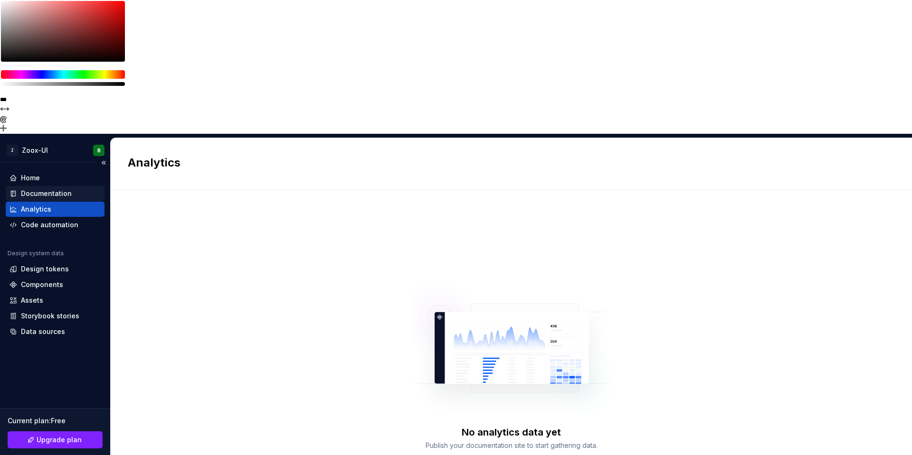
click at [45, 186] on div "Documentation" at bounding box center [55, 193] width 99 height 15
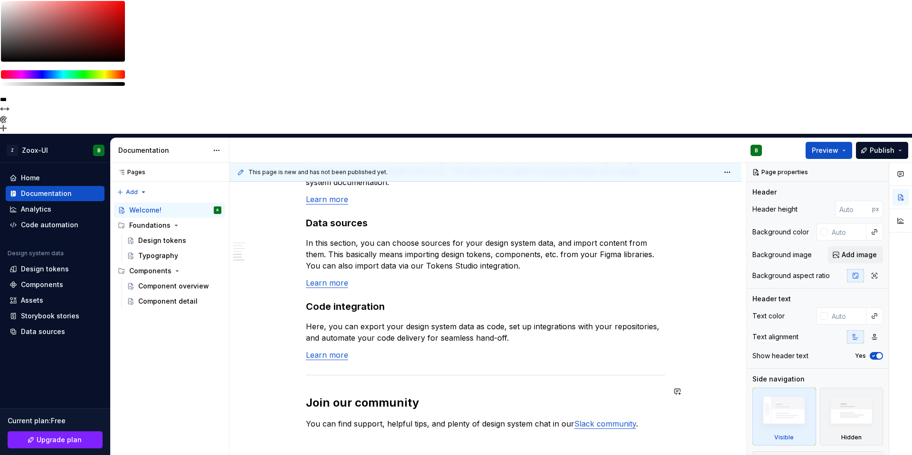
scroll to position [751, 0]
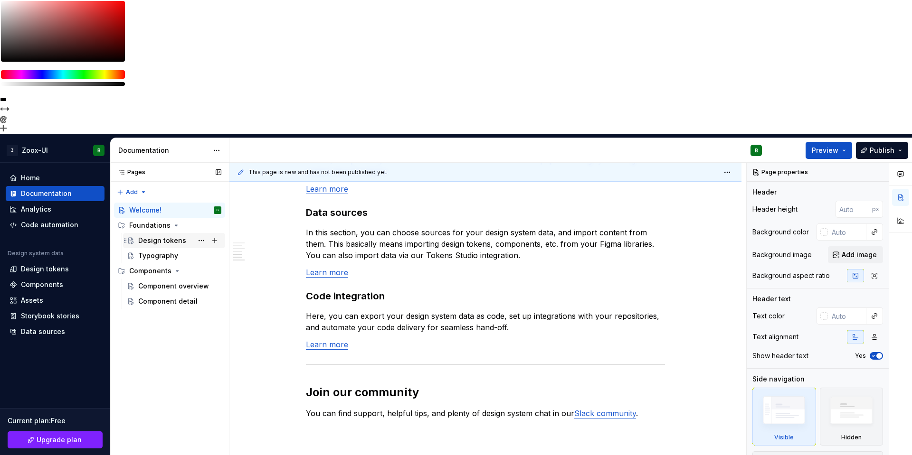
click at [160, 236] on div "Design tokens" at bounding box center [162, 240] width 48 height 9
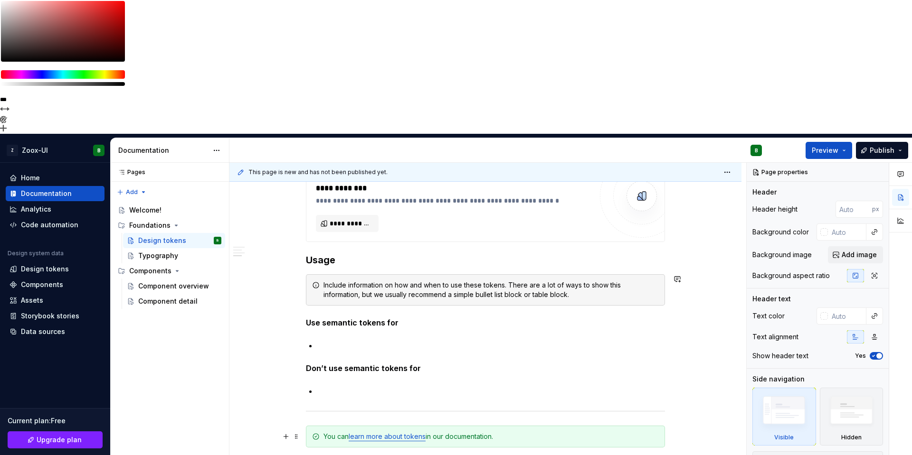
scroll to position [741, 0]
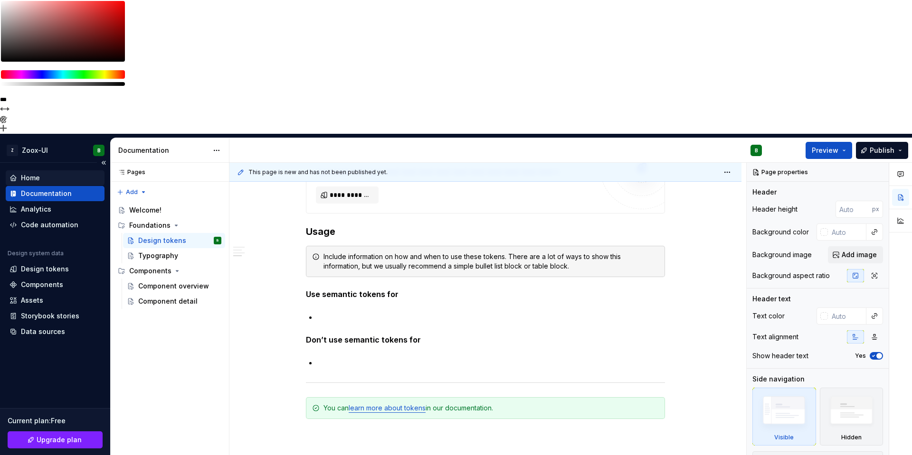
click at [27, 173] on div "Home" at bounding box center [30, 177] width 19 height 9
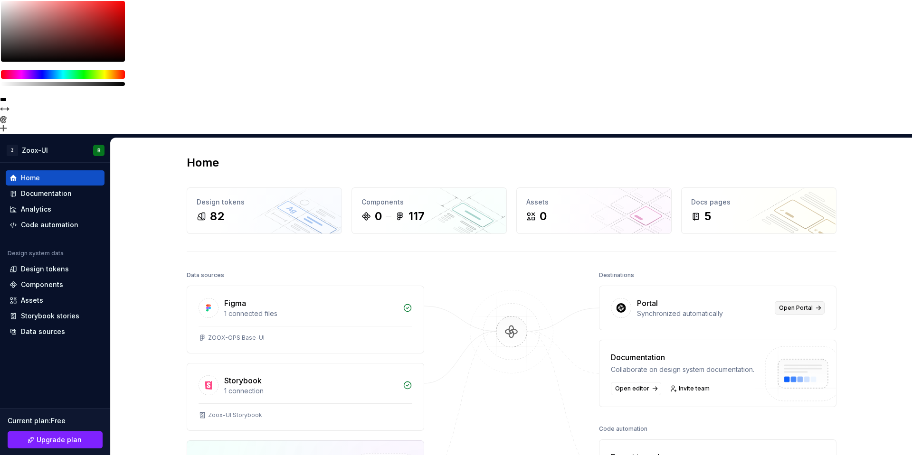
click at [805, 304] on span "Open Portal" at bounding box center [796, 308] width 34 height 8
click at [58, 189] on div "Documentation" at bounding box center [46, 193] width 51 height 9
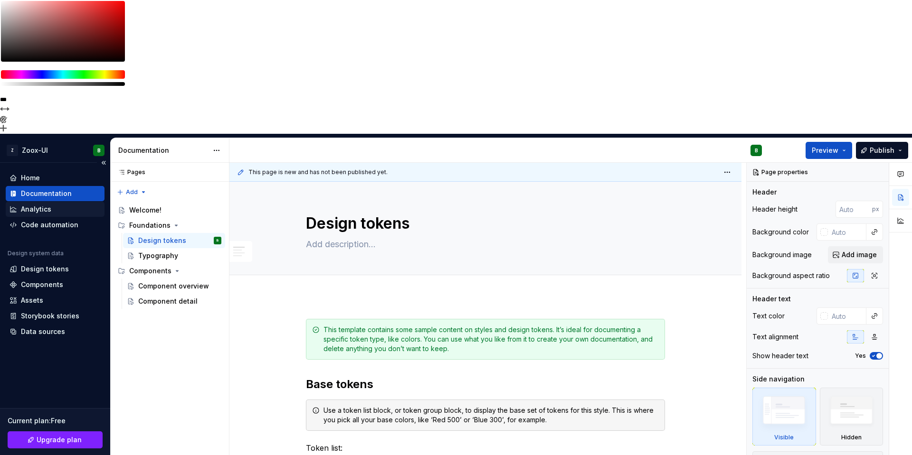
click at [43, 205] on div "Analytics" at bounding box center [36, 209] width 30 height 9
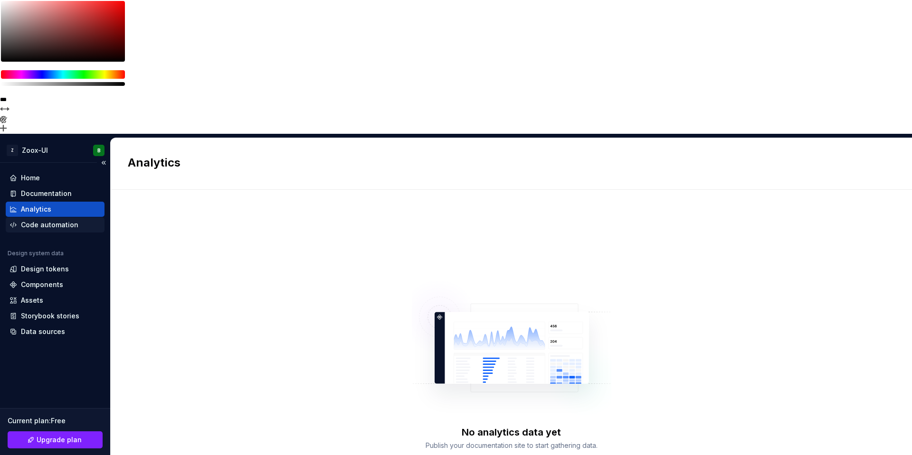
click at [42, 220] on div "Code automation" at bounding box center [49, 224] width 57 height 9
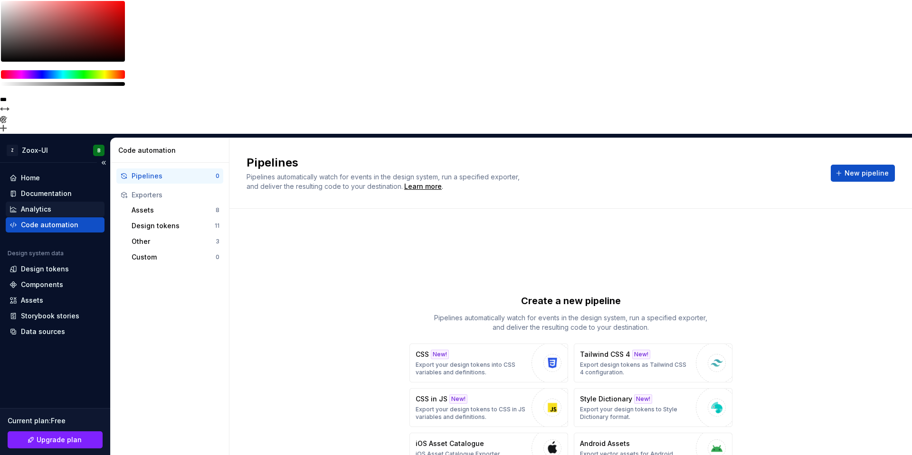
click at [42, 205] on div "Analytics" at bounding box center [36, 209] width 30 height 9
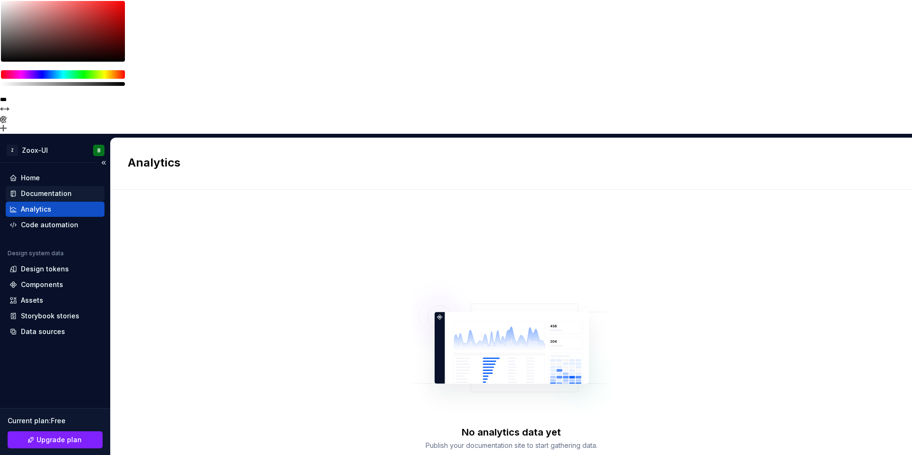
click at [45, 189] on div "Documentation" at bounding box center [46, 193] width 51 height 9
click at [39, 173] on div "Home" at bounding box center [30, 177] width 19 height 9
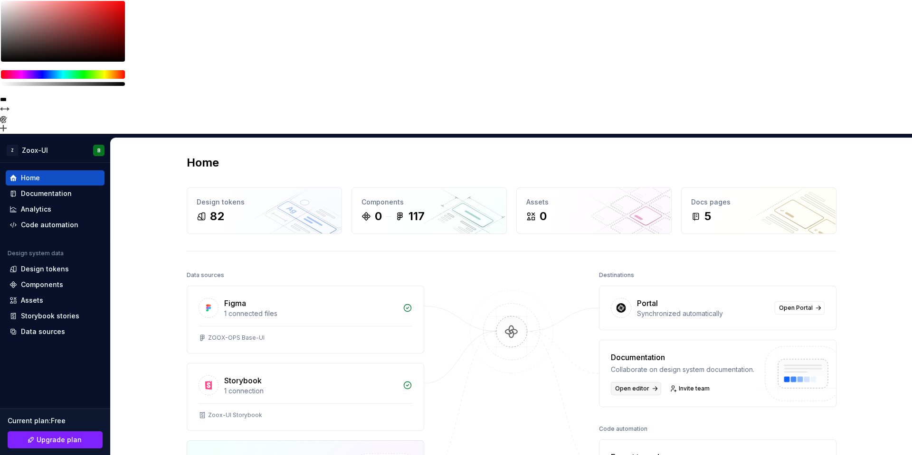
click at [653, 382] on link "Open editor" at bounding box center [636, 388] width 50 height 13
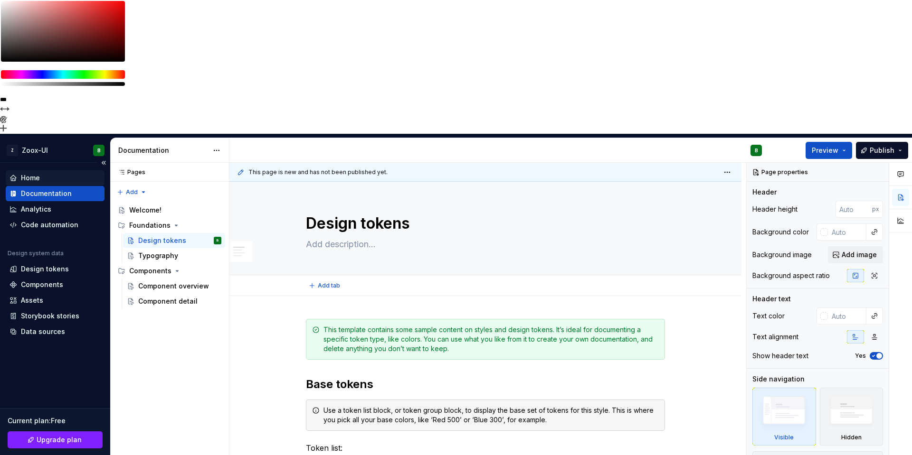
type textarea "*"
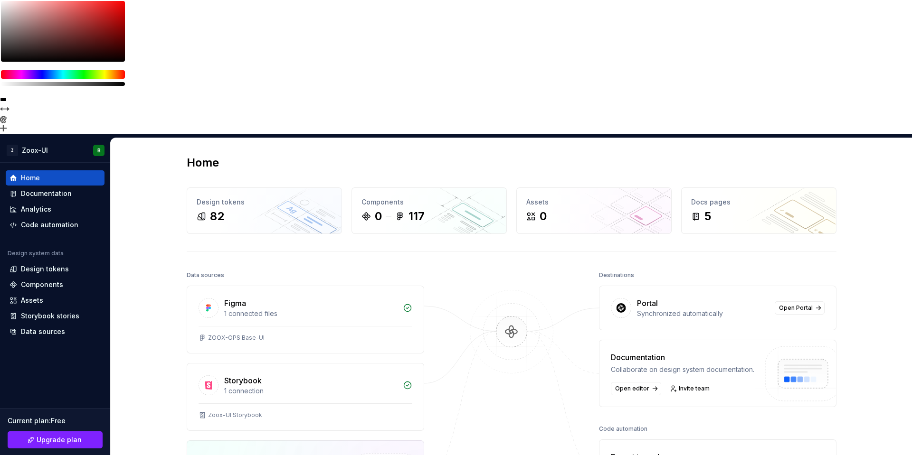
click at [514, 290] on img at bounding box center [511, 341] width 92 height 103
click at [282, 188] on div "Design tokens 82" at bounding box center [264, 211] width 154 height 46
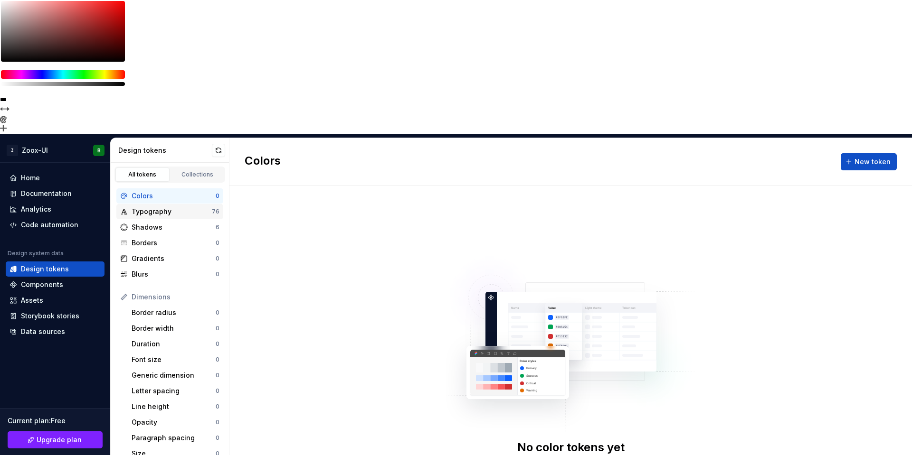
click at [155, 207] on div "Typography" at bounding box center [172, 211] width 80 height 9
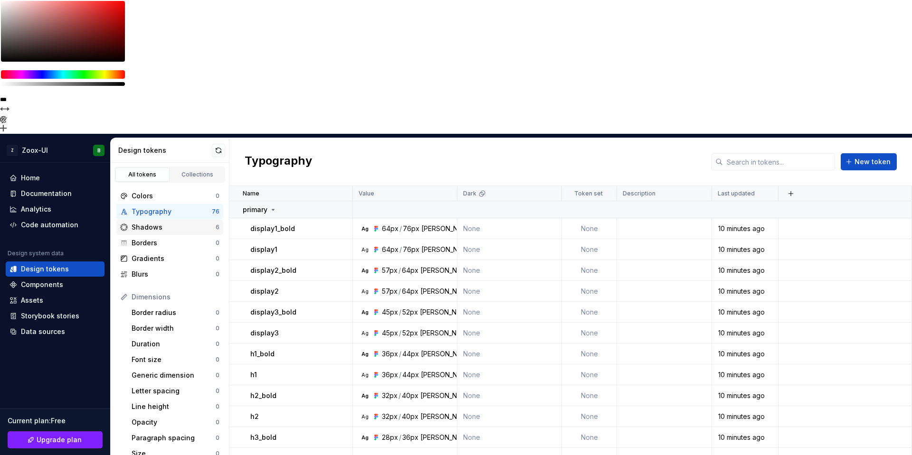
click at [155, 223] on div "Shadows" at bounding box center [174, 227] width 84 height 9
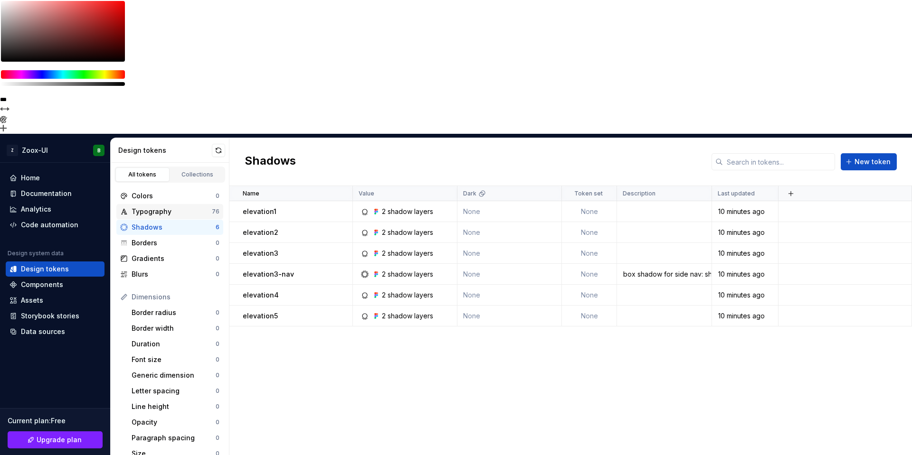
click at [153, 204] on div "Typography 76" at bounding box center [169, 211] width 107 height 15
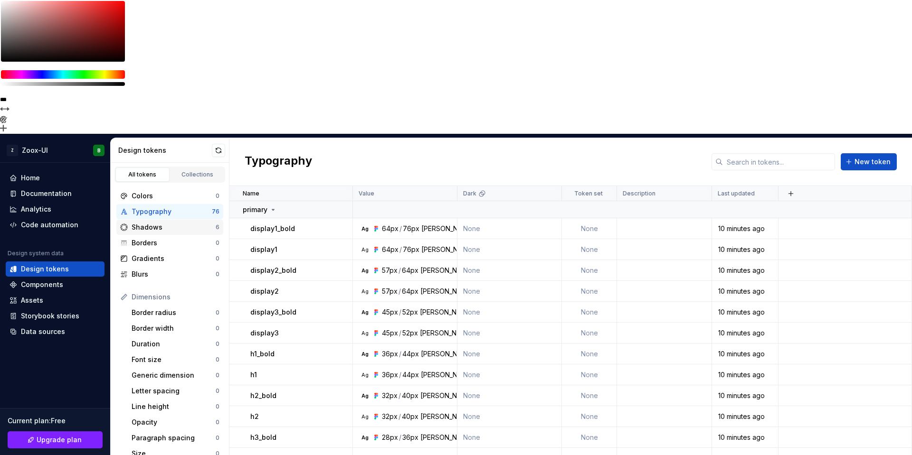
click at [153, 220] on div "Shadows 6" at bounding box center [169, 227] width 107 height 15
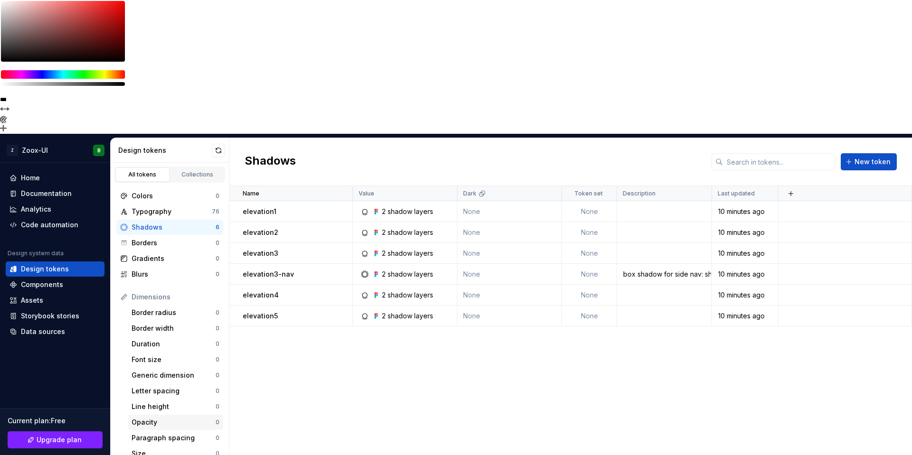
click at [161, 418] on div "Opacity" at bounding box center [174, 422] width 84 height 9
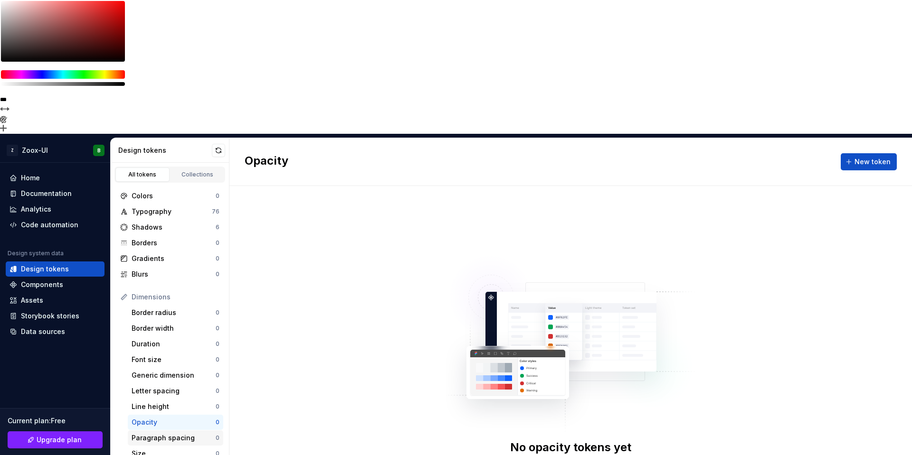
click at [162, 434] on div "Paragraph spacing" at bounding box center [174, 438] width 84 height 9
click at [155, 449] on div "Size" at bounding box center [174, 453] width 84 height 9
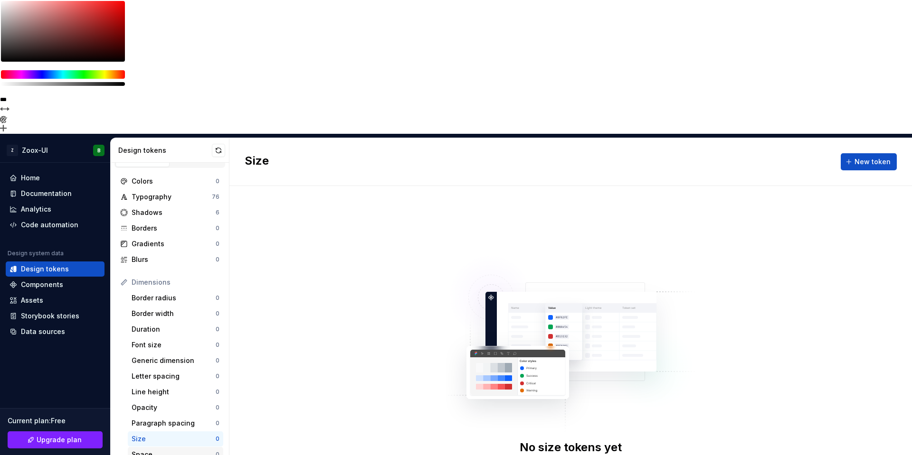
scroll to position [65, 0]
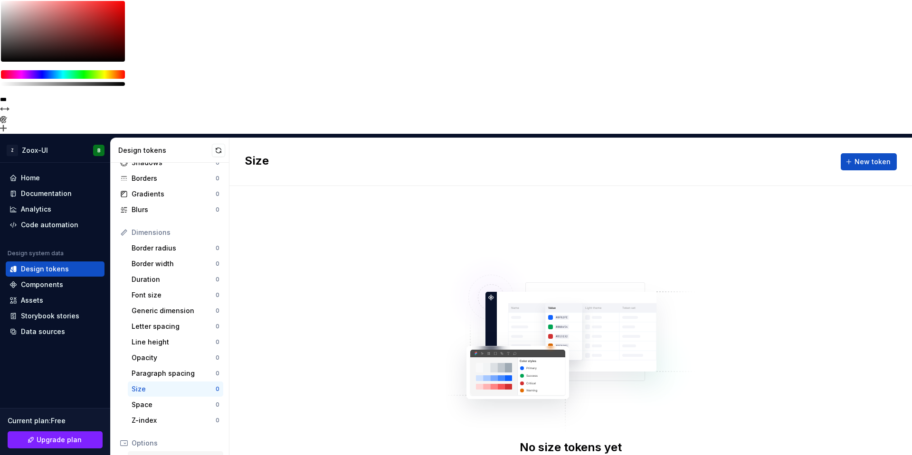
click at [155, 455] on div "Text decoration" at bounding box center [174, 459] width 84 height 9
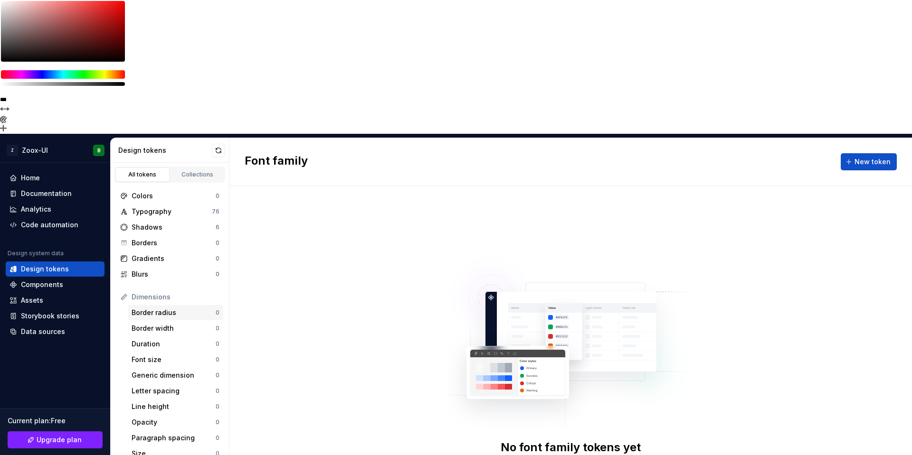
click at [175, 308] on div "Border radius" at bounding box center [174, 312] width 84 height 9
click at [175, 324] on div "Border width" at bounding box center [174, 328] width 84 height 9
click at [175, 337] on div "Duration 0" at bounding box center [175, 344] width 95 height 15
click at [180, 308] on div "Border radius" at bounding box center [174, 312] width 84 height 9
click at [174, 324] on div "Border width" at bounding box center [174, 328] width 84 height 9
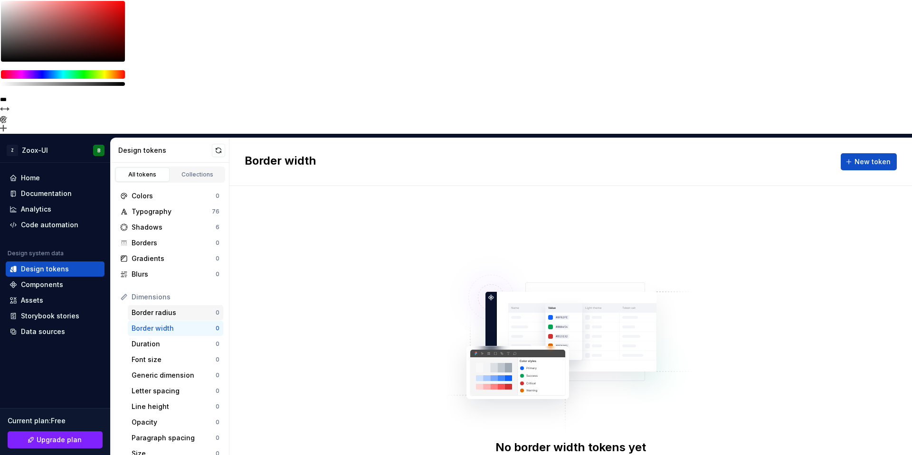
click at [174, 308] on div "Border radius" at bounding box center [174, 312] width 84 height 9
